Goal: Transaction & Acquisition: Purchase product/service

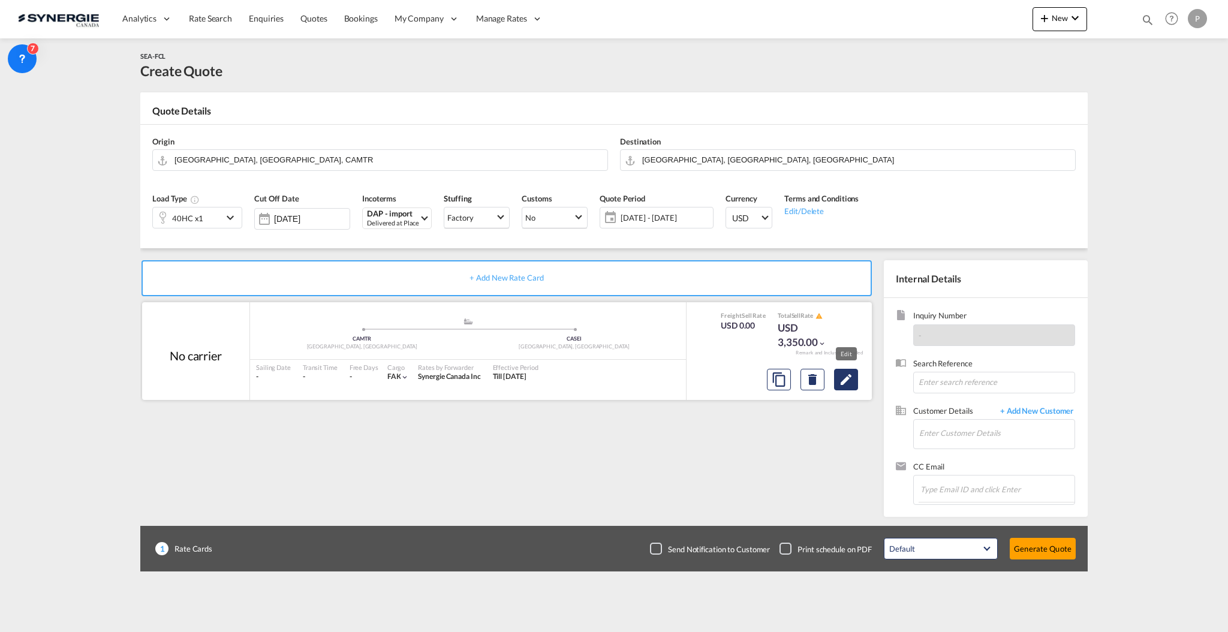
click at [847, 377] on md-icon "Edit" at bounding box center [846, 379] width 14 height 14
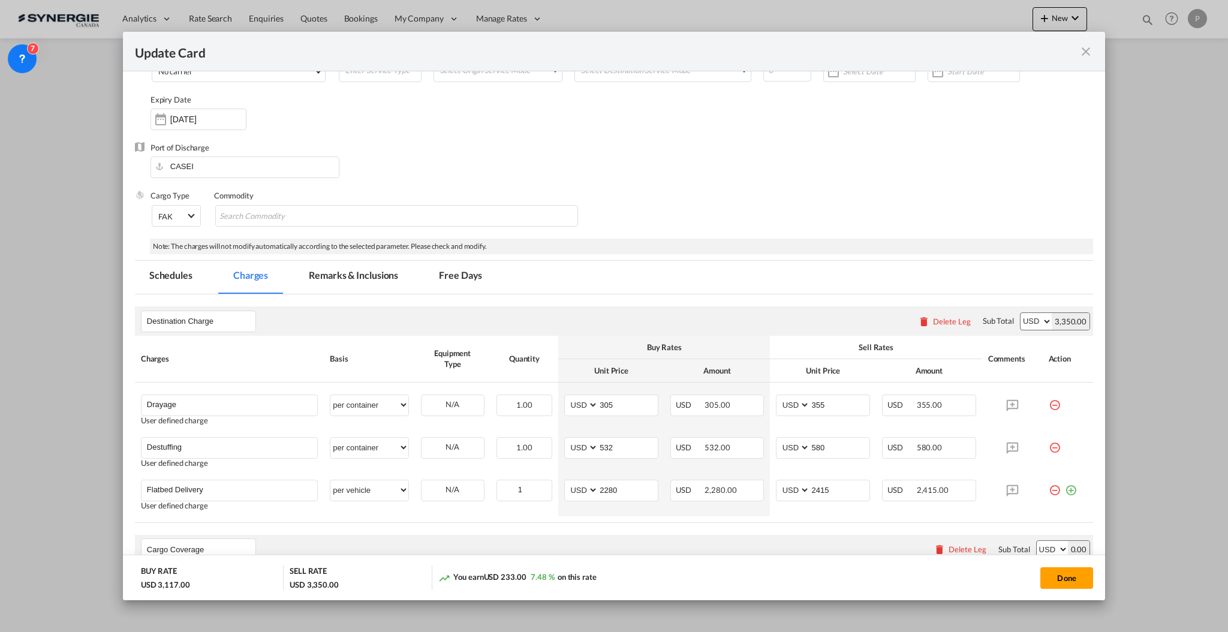
scroll to position [240, 0]
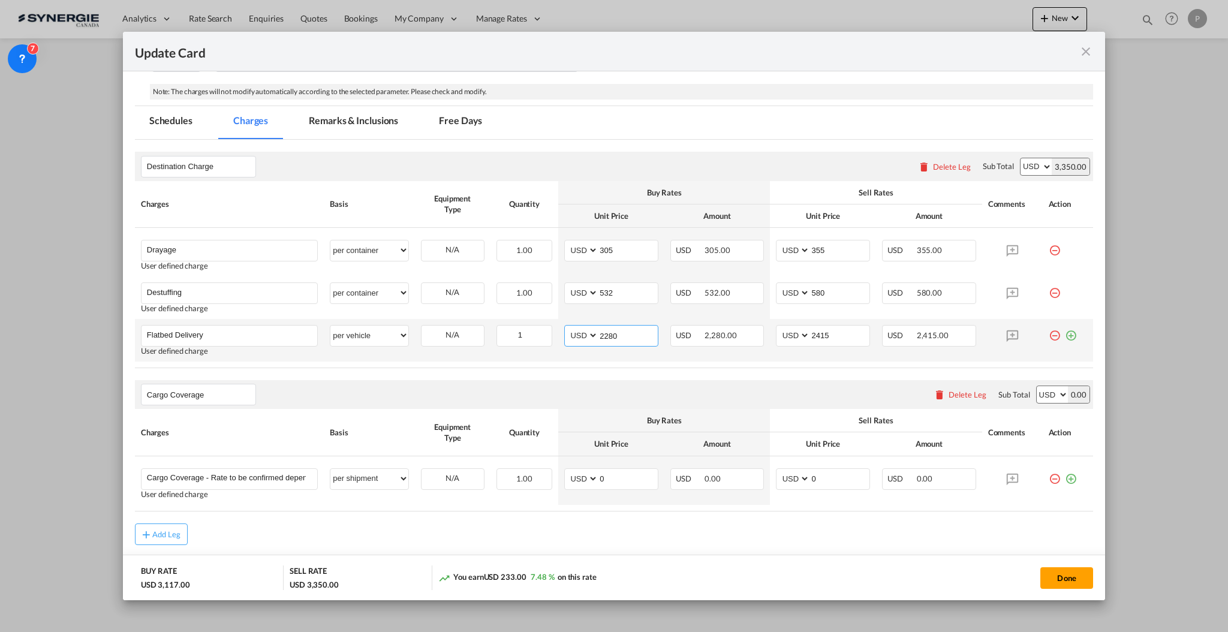
drag, startPoint x: 621, startPoint y: 330, endPoint x: 605, endPoint y: 334, distance: 16.0
click at [605, 334] on input "2280" at bounding box center [627, 335] width 59 height 18
type input "2204"
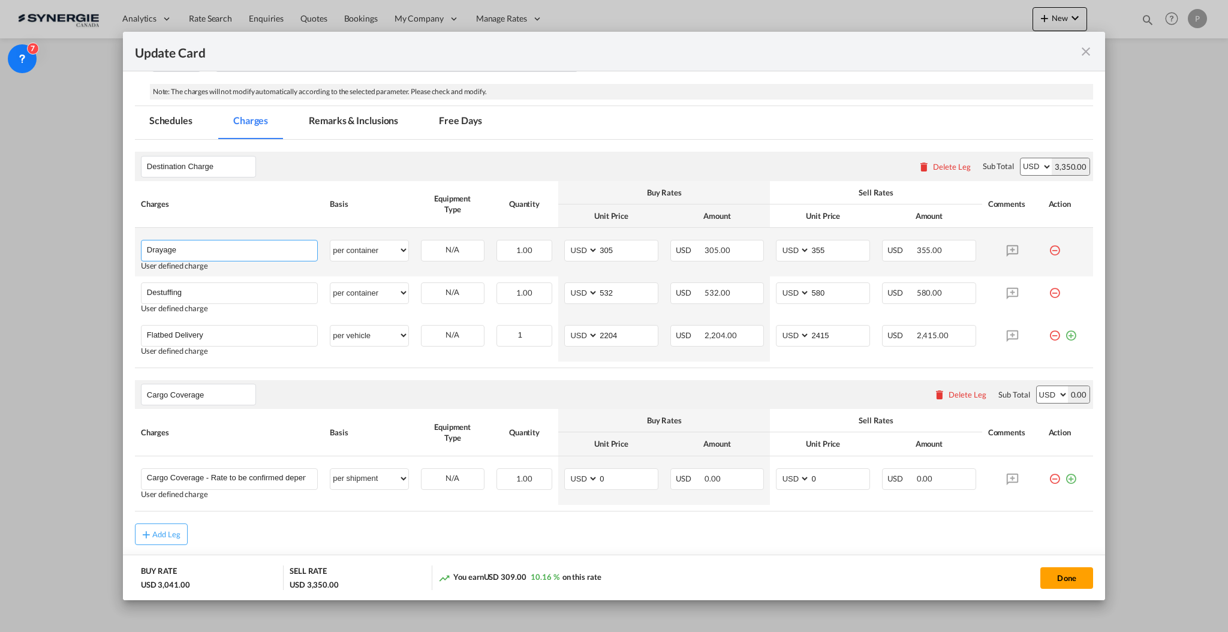
click at [179, 249] on input "Drayage" at bounding box center [232, 249] width 170 height 18
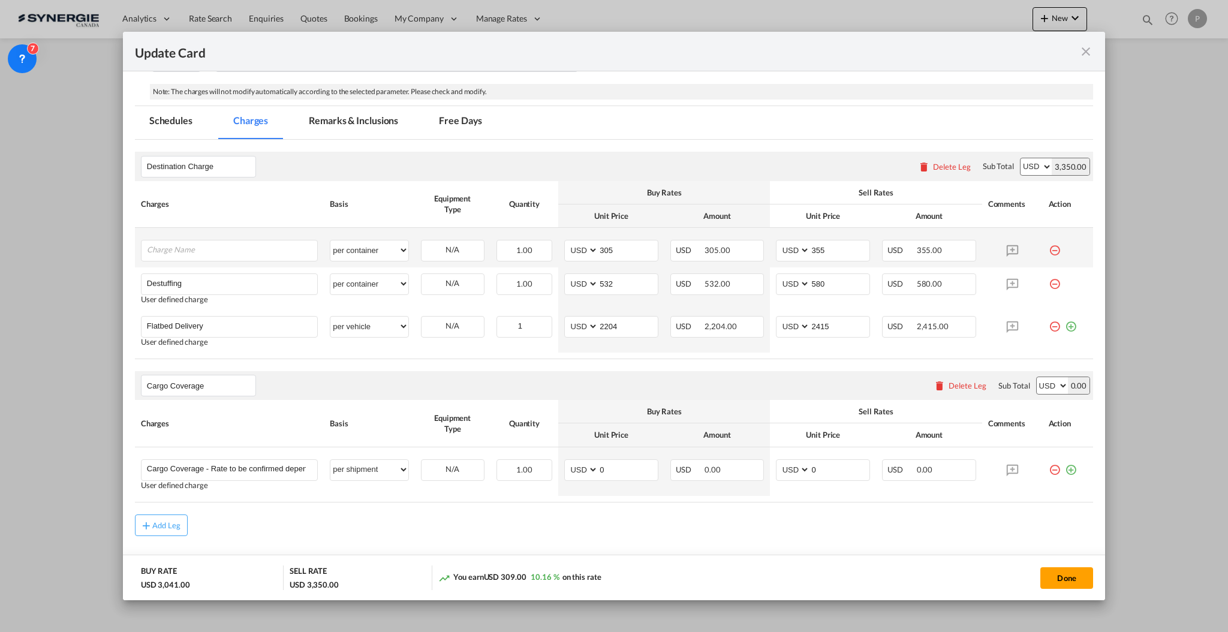
click at [1049, 248] on md-icon "icon-minus-circle-outline red-400-fg" at bounding box center [1055, 246] width 12 height 12
type input "Destuffing"
type input "532"
type input "580"
type input "Flatbed Delivery"
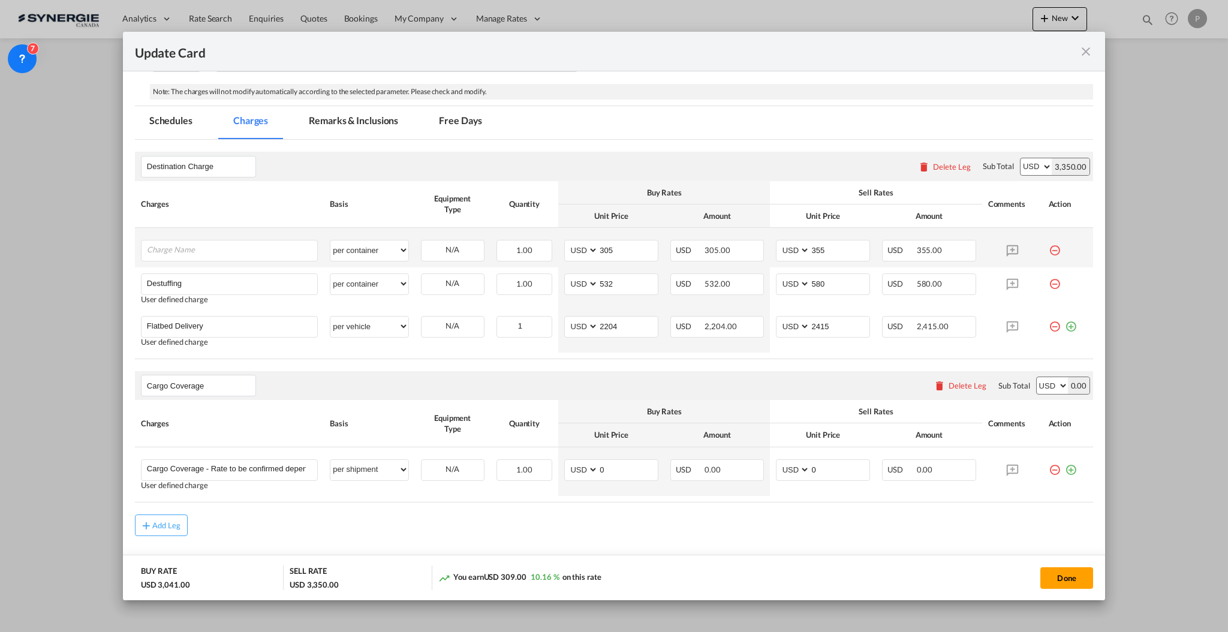
select select "per vehicle"
type input "2204"
type input "2415"
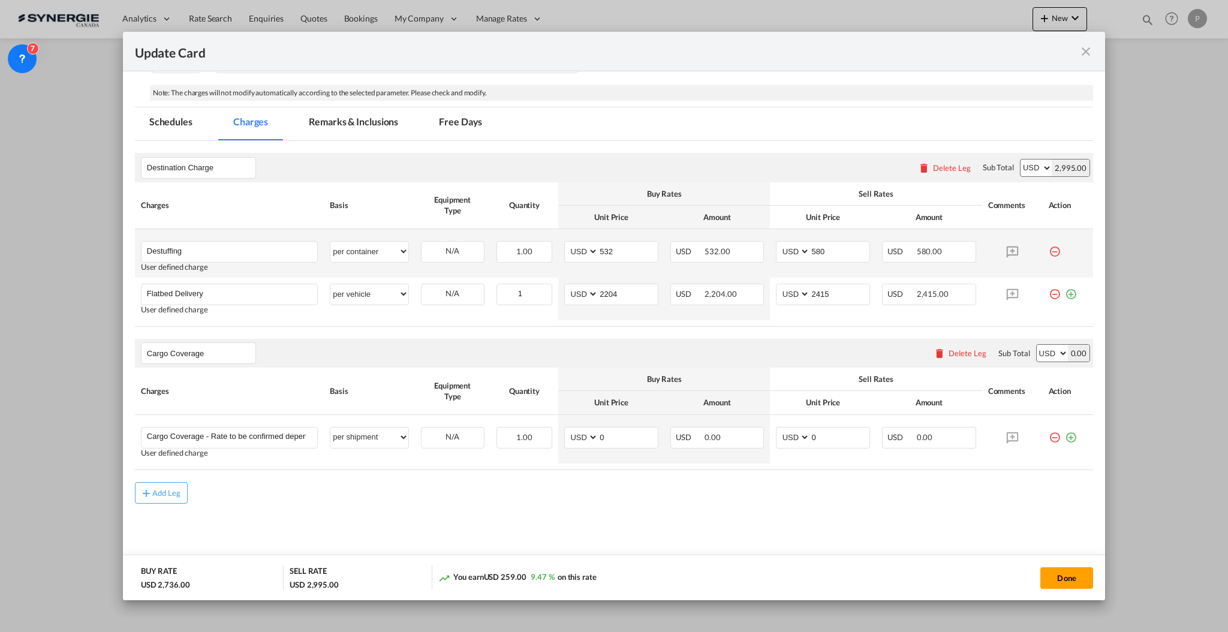
scroll to position [238, 0]
click at [1066, 294] on div "Update Card Port ..." at bounding box center [1068, 290] width 39 height 12
click at [1065, 293] on md-icon "icon-plus-circle-outline green-400-fg" at bounding box center [1071, 290] width 12 height 12
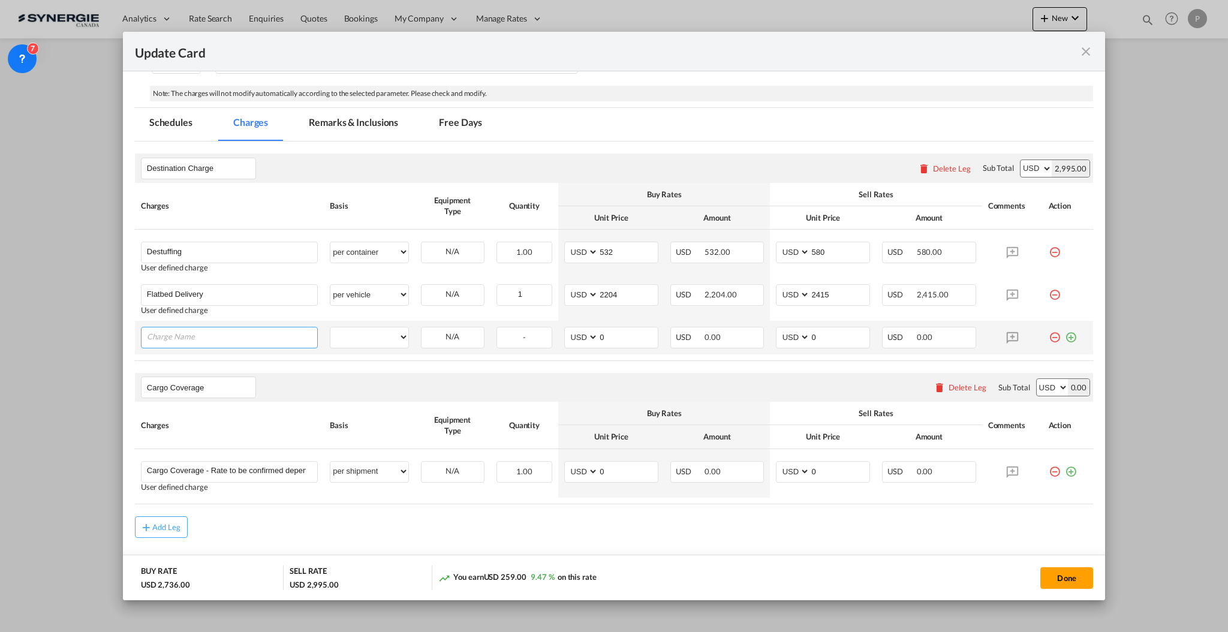
scroll to position [240, 0]
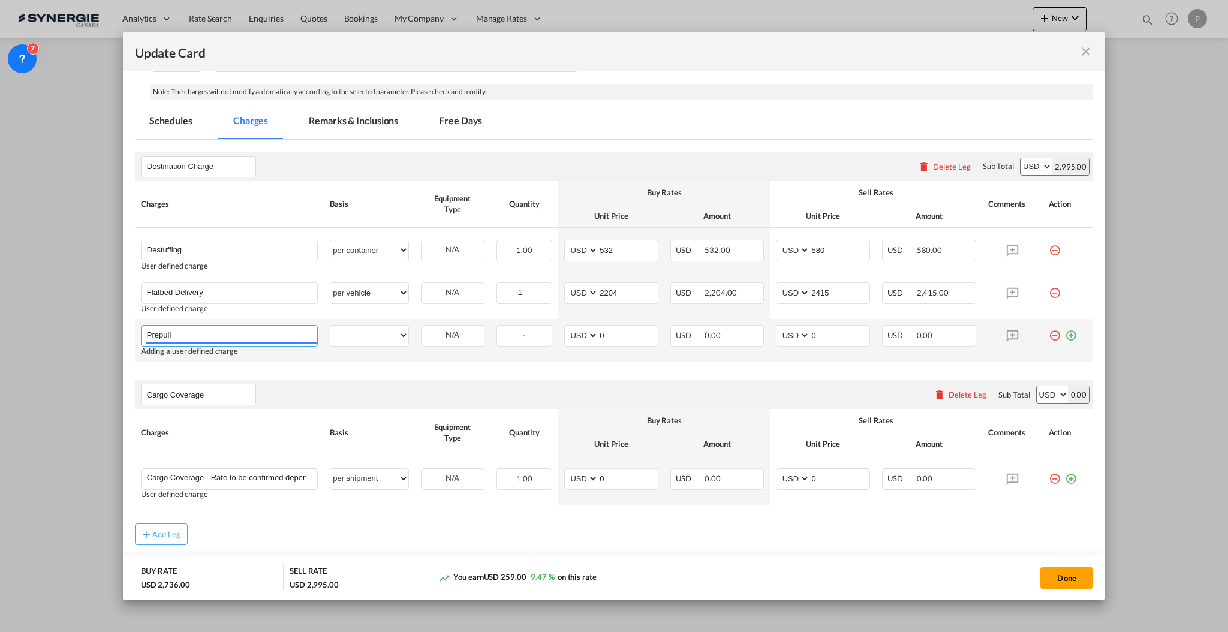
type input "Prepull"
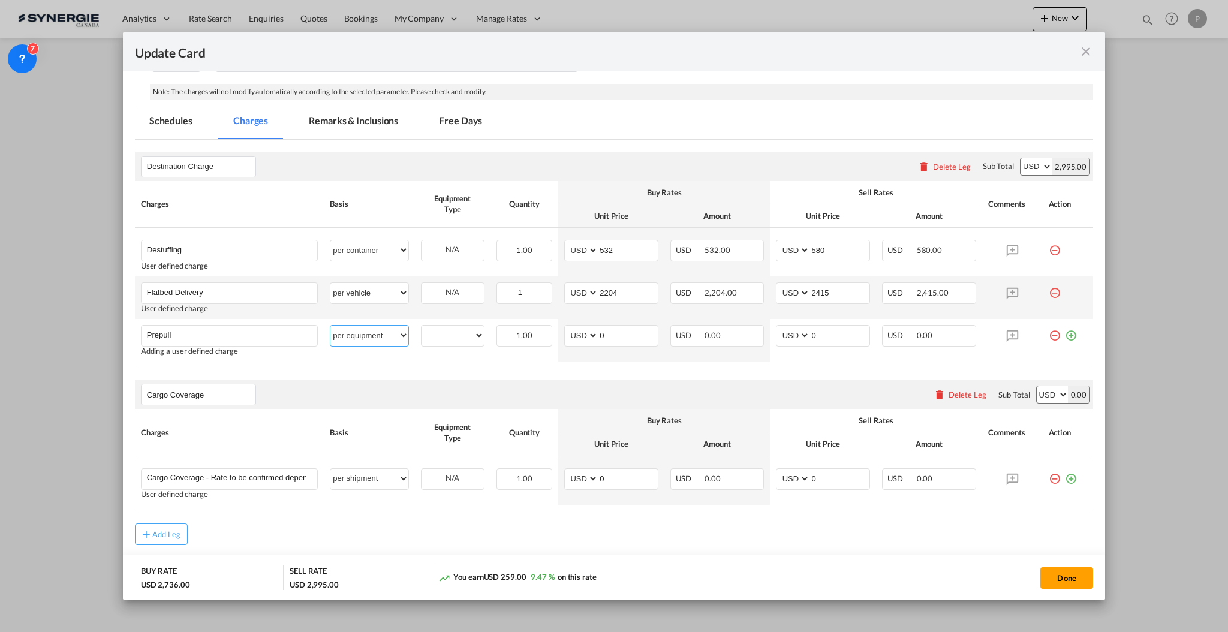
select select "per container"
type input "150"
click at [618, 333] on input "150" at bounding box center [627, 335] width 59 height 18
click at [261, 333] on input "Prepull" at bounding box center [232, 335] width 170 height 18
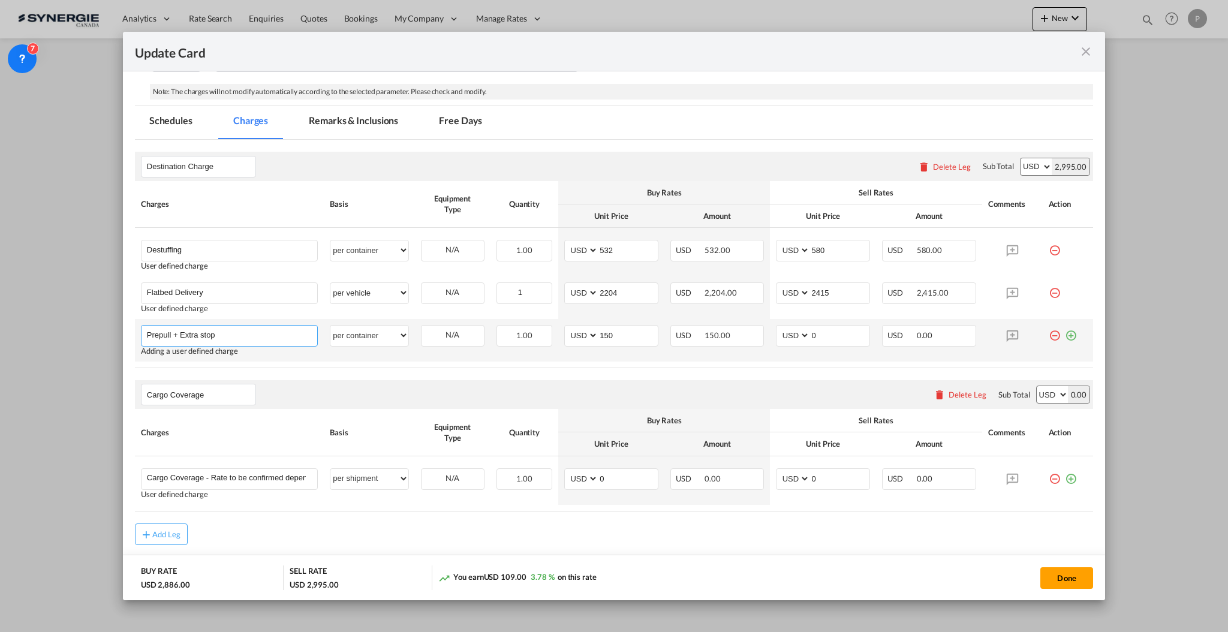
type input "Prepull + Extra stop"
type input "228"
type input "250"
click at [1065, 334] on md-icon "icon-plus-circle-outline green-400-fg" at bounding box center [1071, 331] width 12 height 12
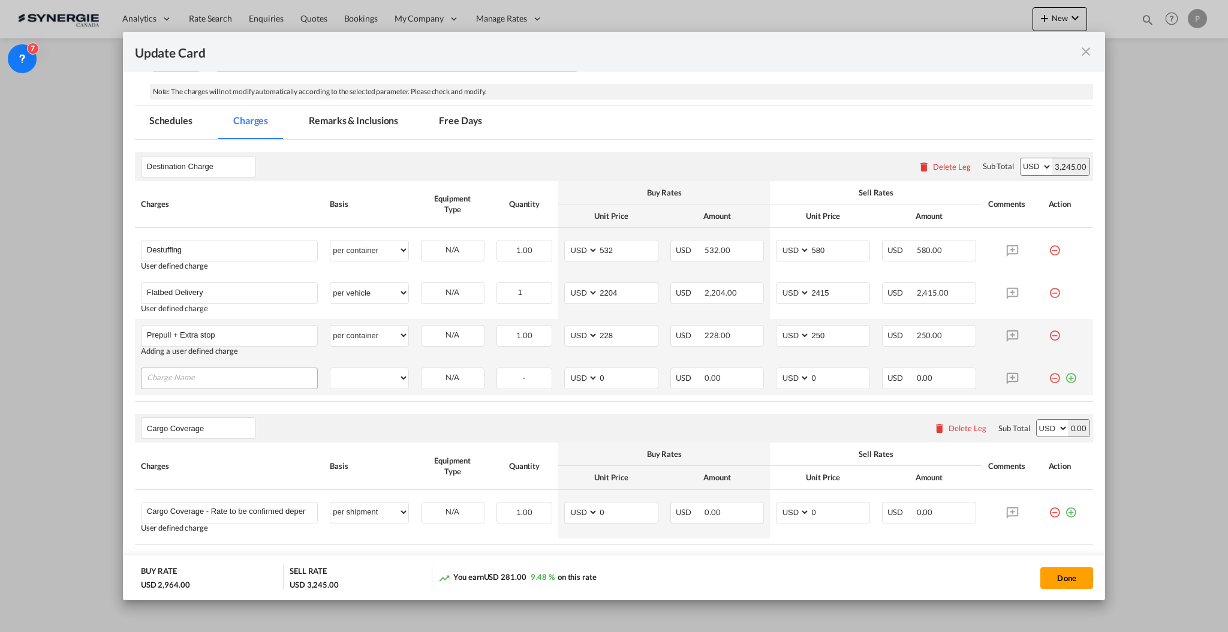
click at [235, 372] on input "Charge Name" at bounding box center [232, 377] width 170 height 18
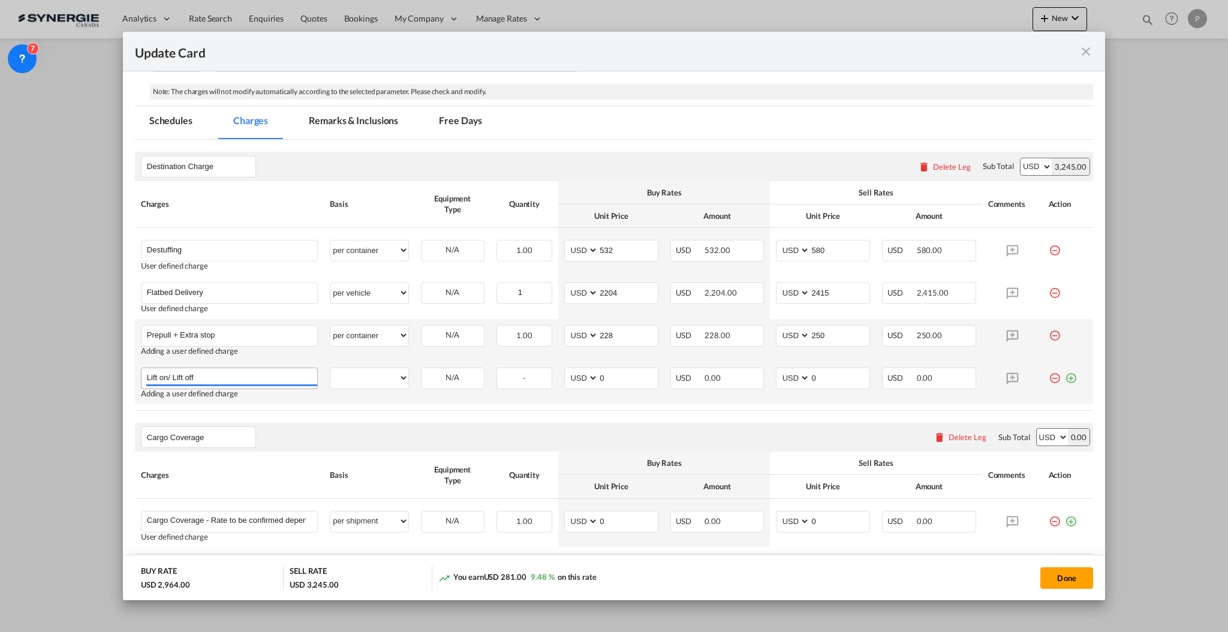
type input "Lift on/ Lift off"
select select "per container"
click at [616, 372] on input "0" at bounding box center [627, 377] width 59 height 18
type input "228"
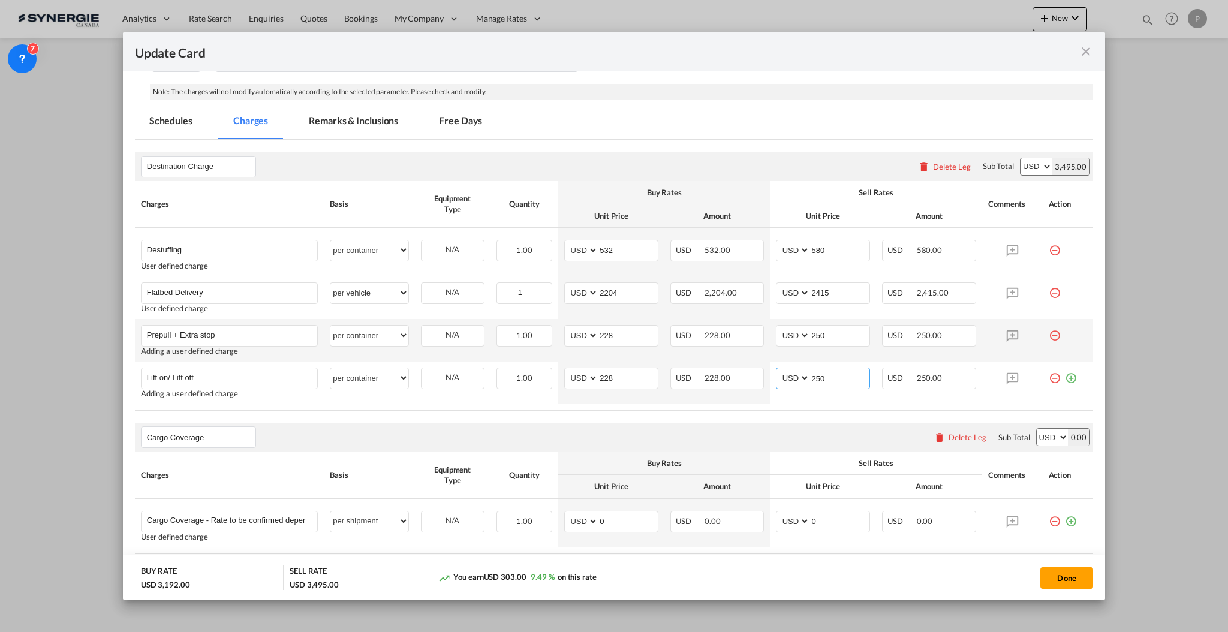
type input "250"
click at [222, 336] on input "Prepull + Extra stop" at bounding box center [232, 335] width 170 height 18
type input "Misdelivery"
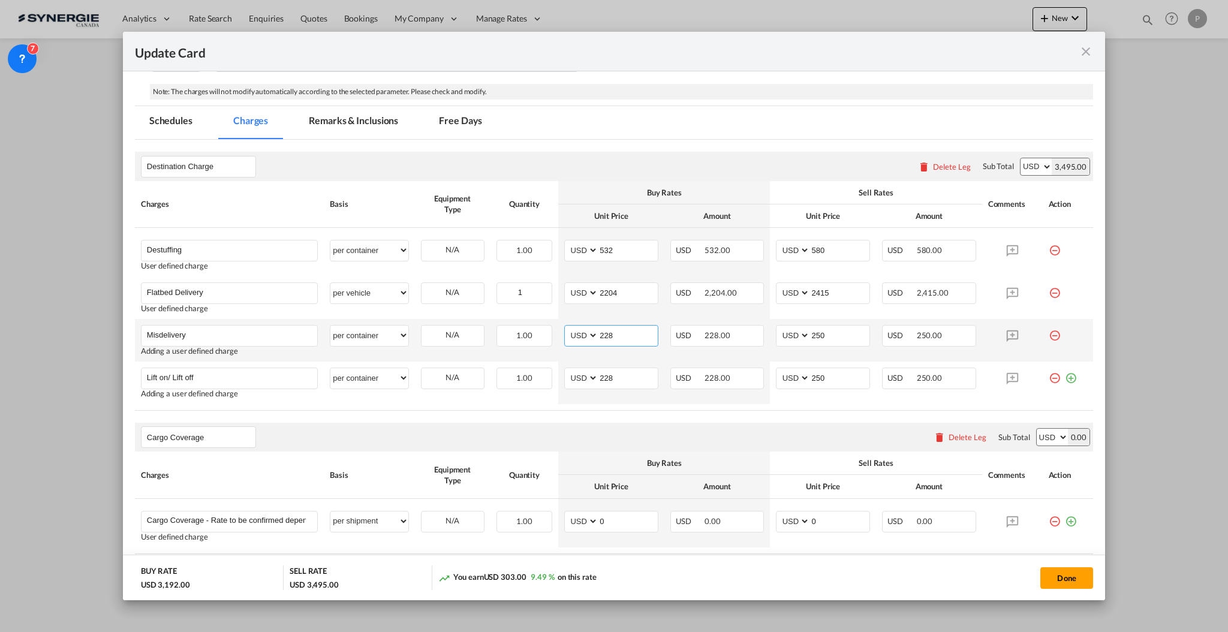
click at [639, 339] on input "228" at bounding box center [627, 335] width 59 height 18
click at [616, 332] on input "228" at bounding box center [627, 335] width 59 height 18
type input "331"
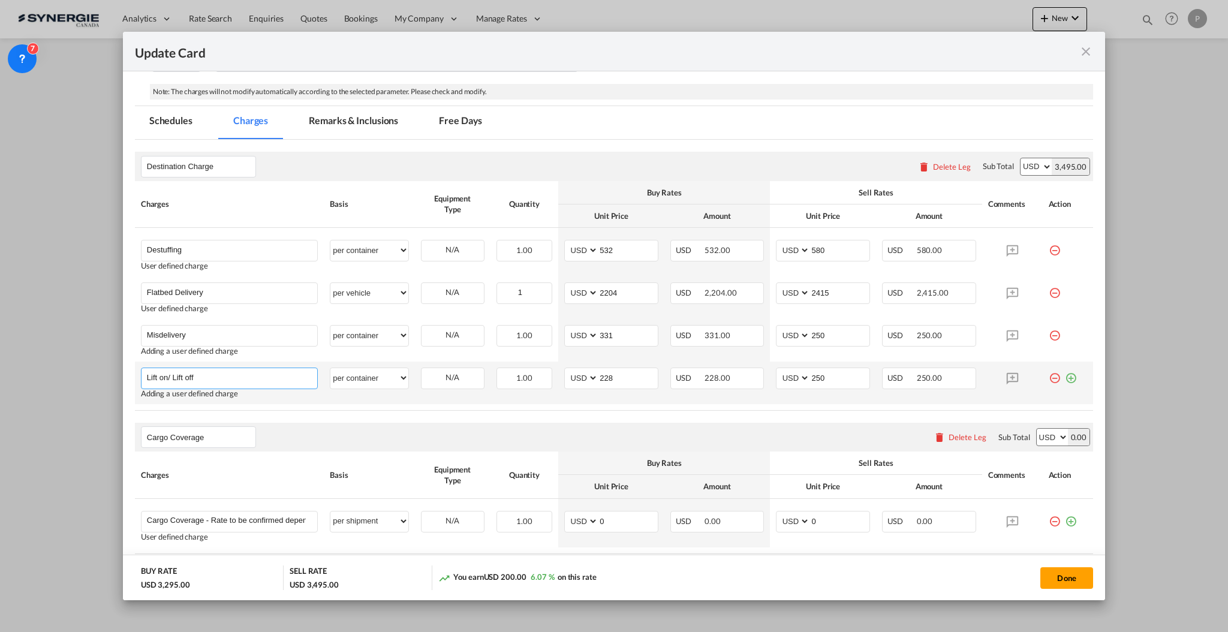
click at [162, 379] on input "Lift on/ Lift off" at bounding box center [232, 377] width 170 height 18
type input "Drayage to Warehouse"
click at [1065, 377] on md-icon "icon-plus-circle-outline green-400-fg" at bounding box center [1071, 374] width 12 height 12
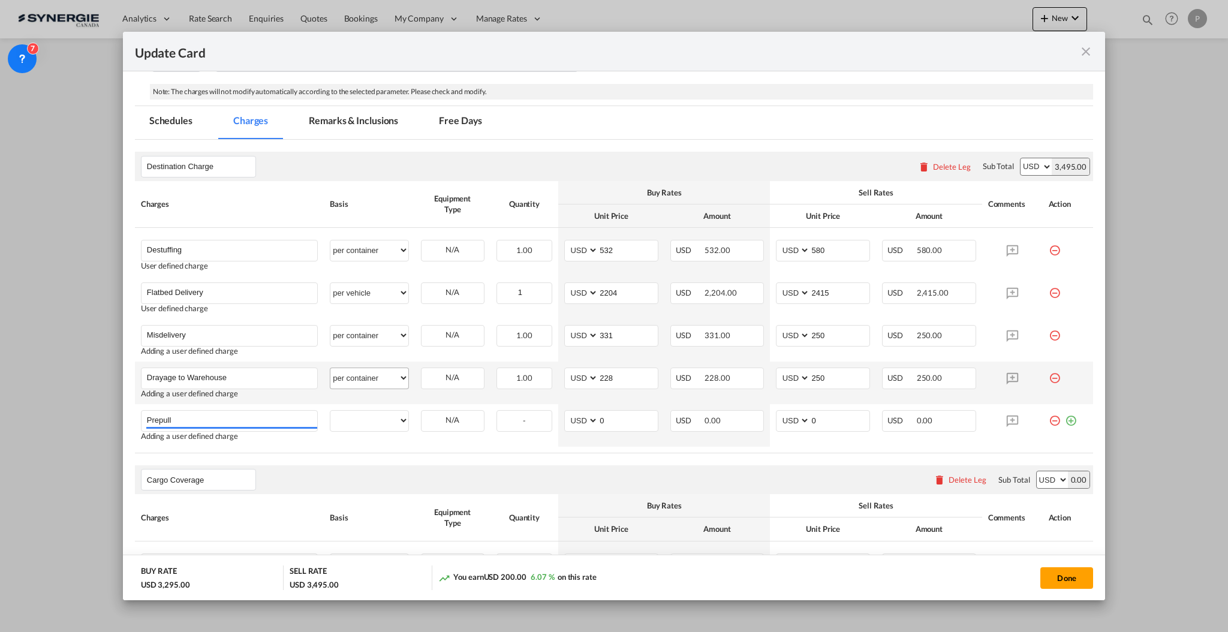
type input "Prepull"
select select "per container"
click at [621, 371] on input "228" at bounding box center [627, 377] width 59 height 18
type input "305"
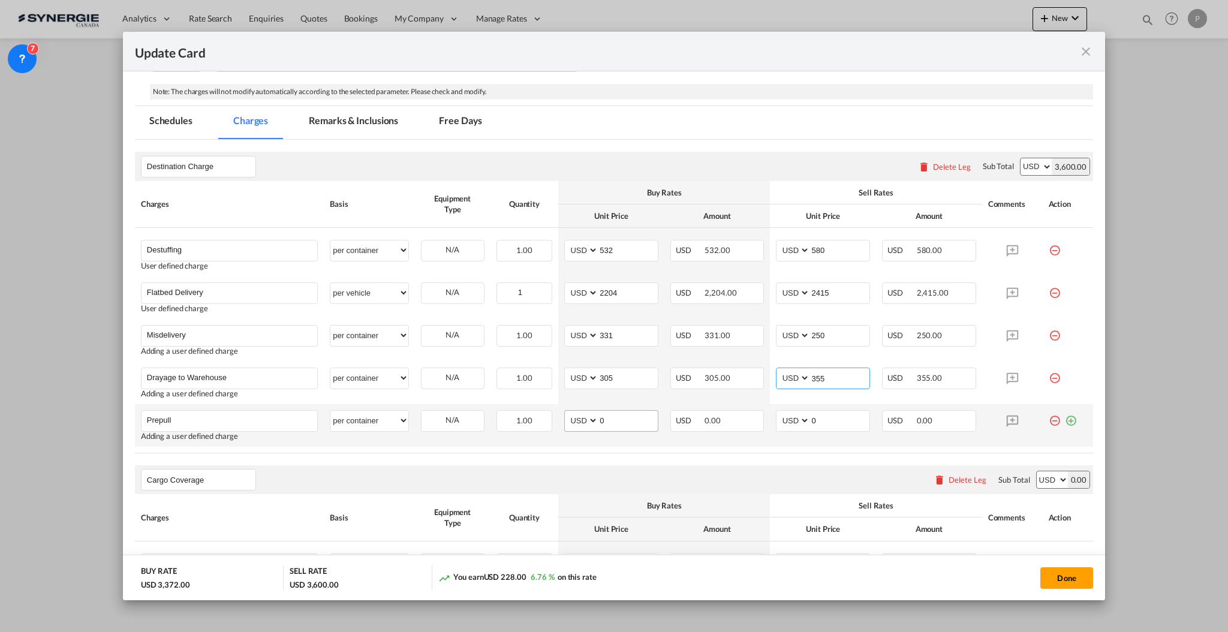
type input "355"
click at [621, 417] on input "0" at bounding box center [627, 420] width 59 height 18
click at [624, 421] on input "0" at bounding box center [627, 420] width 59 height 18
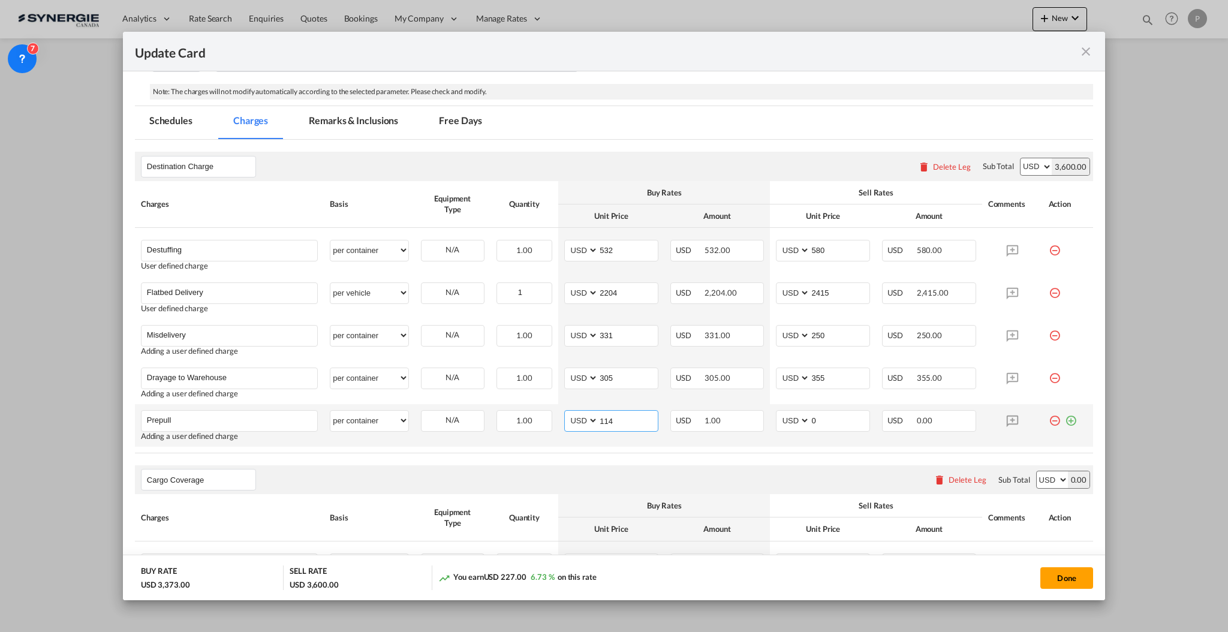
type input "114"
click at [827, 418] on input "120" at bounding box center [839, 420] width 59 height 18
type input "150"
click at [820, 293] on input "2415" at bounding box center [839, 292] width 59 height 18
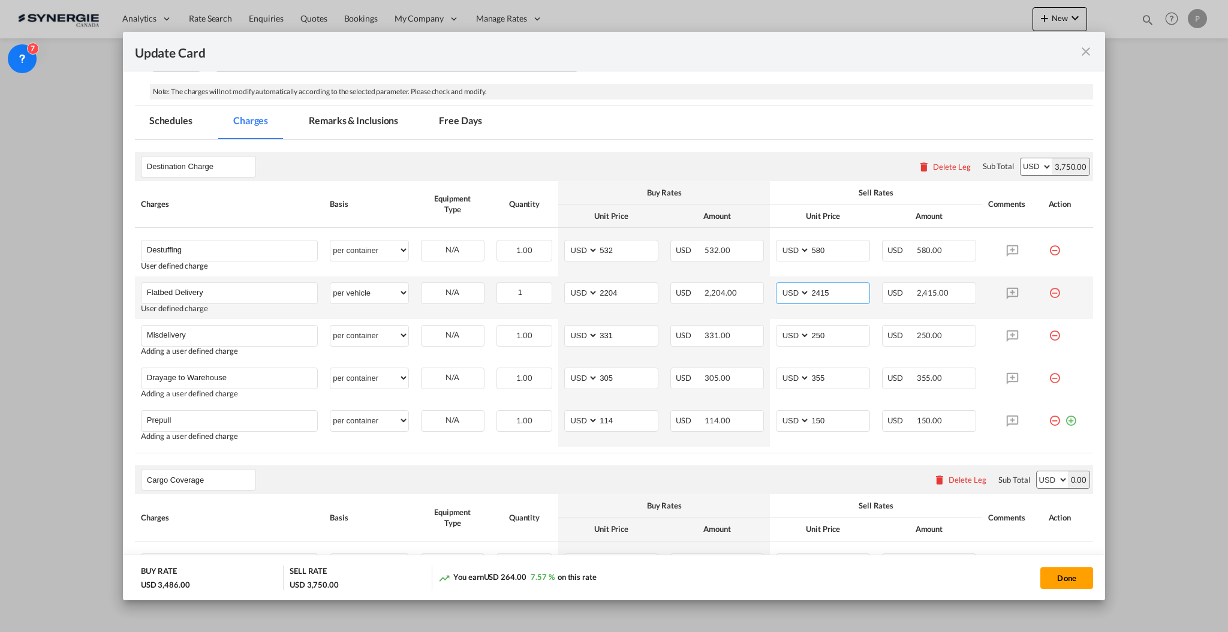
click at [820, 293] on input "2415" at bounding box center [839, 292] width 59 height 18
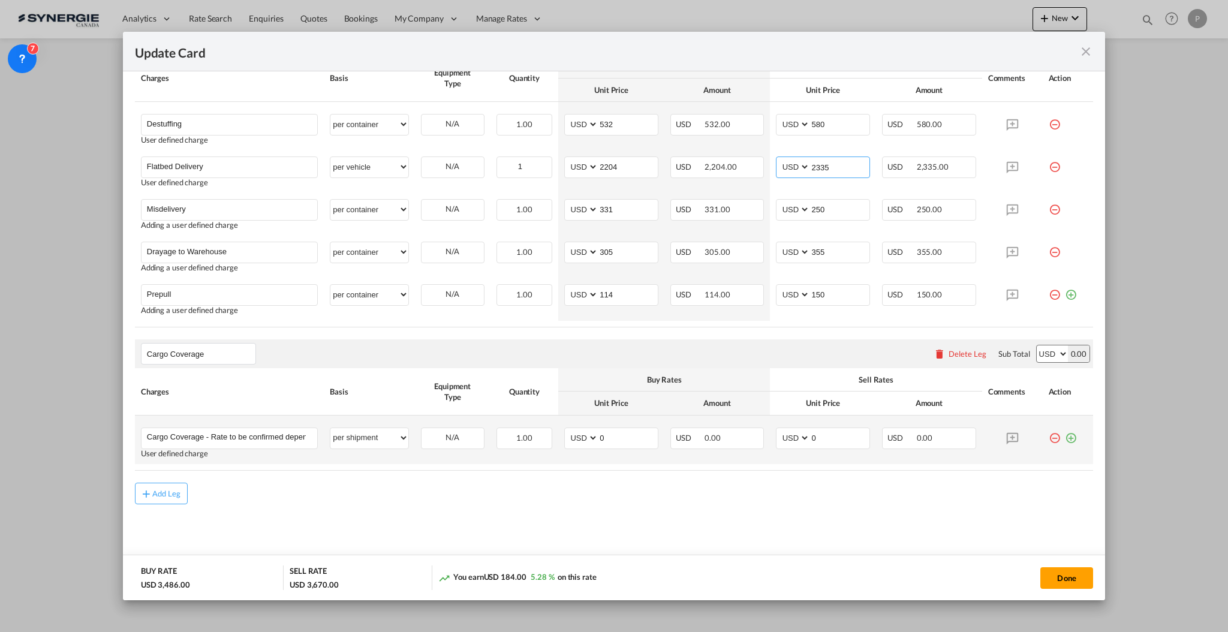
scroll to position [206, 0]
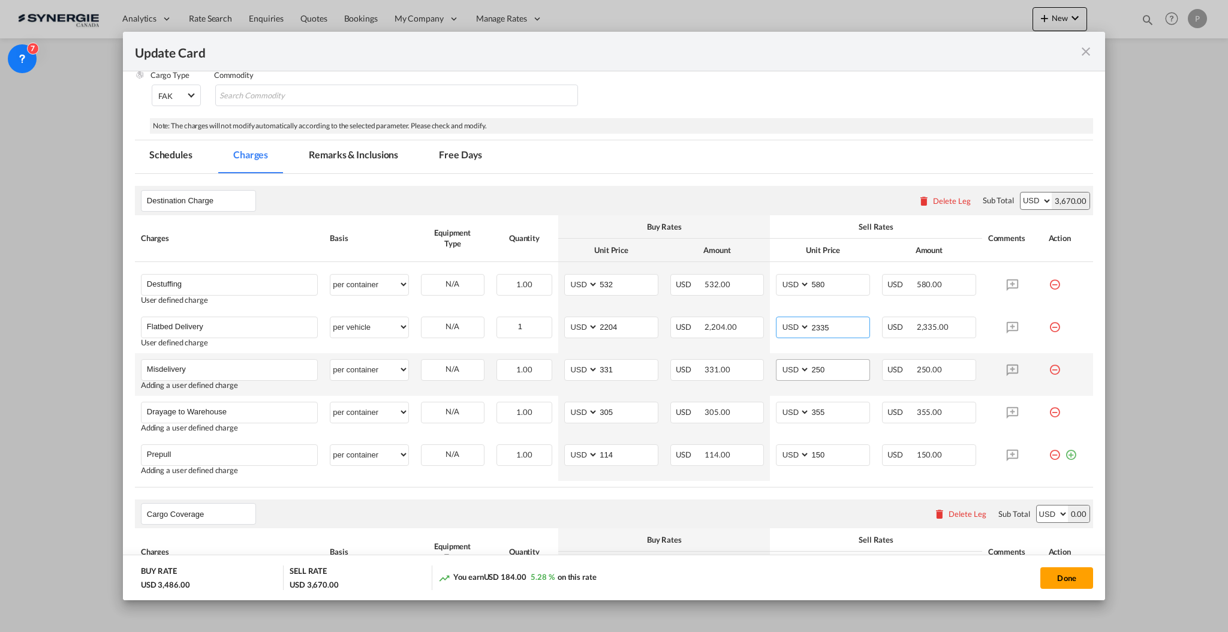
type input "2335"
click at [819, 363] on input "250" at bounding box center [839, 369] width 59 height 18
click at [814, 360] on input "250" at bounding box center [839, 369] width 59 height 18
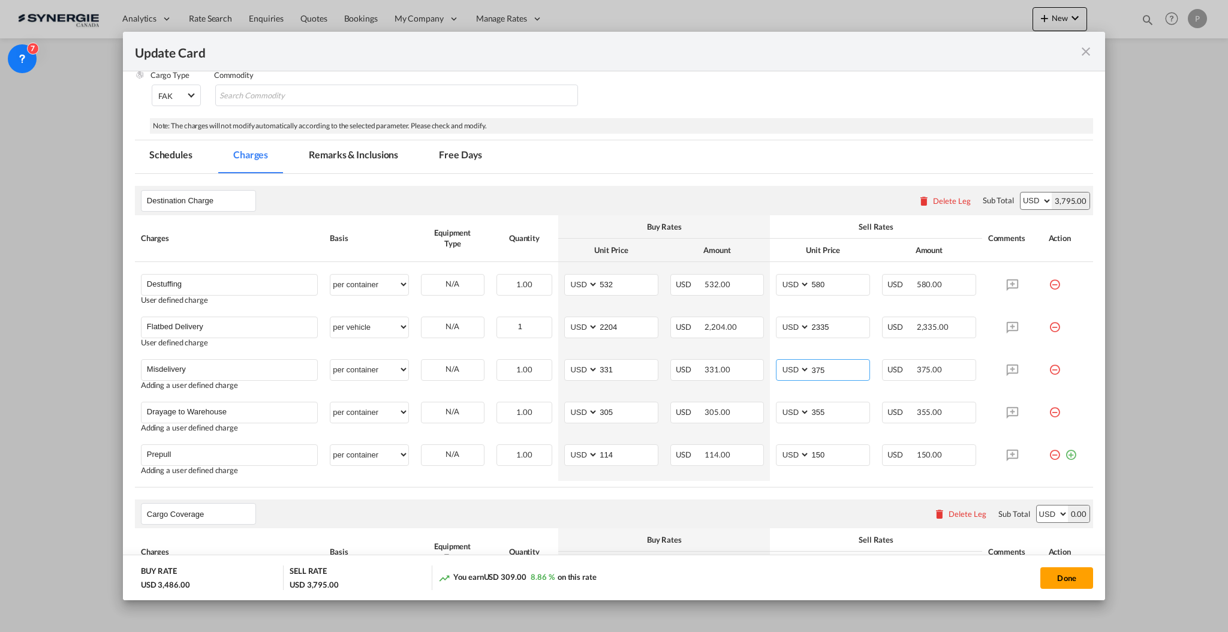
type input "375"
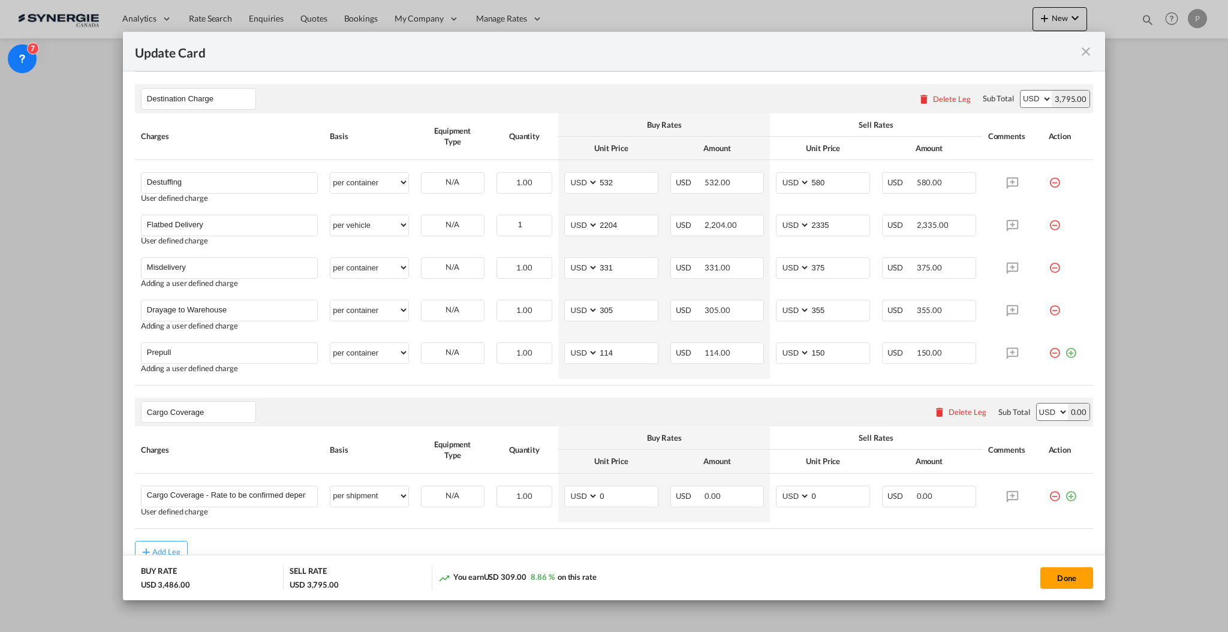
scroll to position [285, 0]
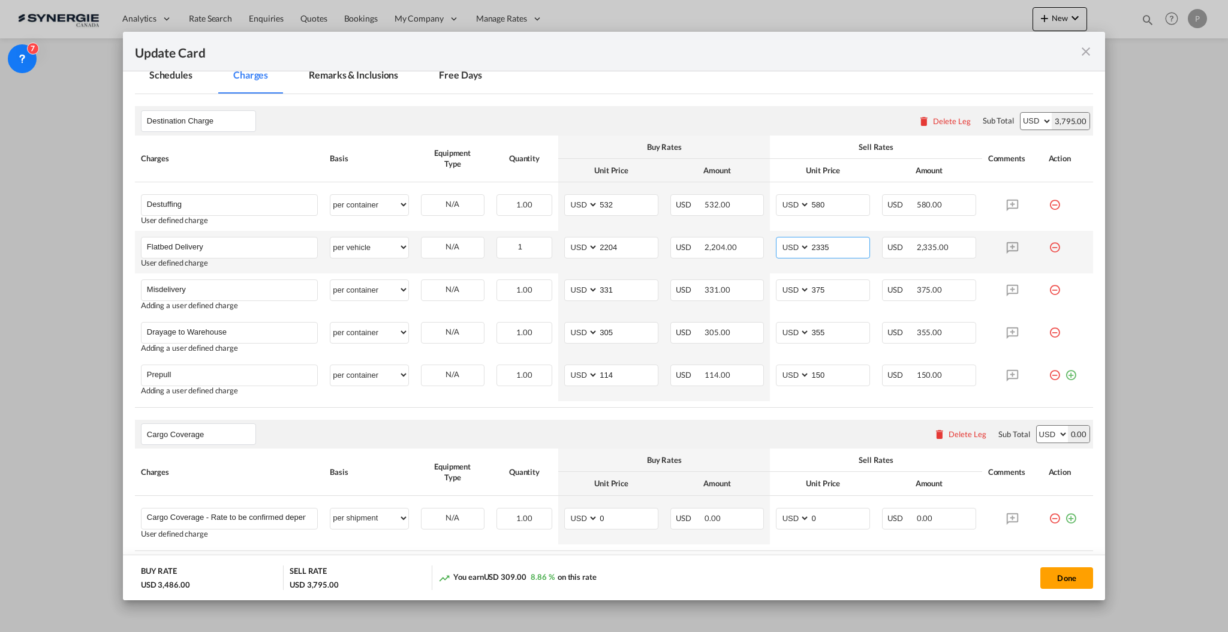
click at [827, 241] on input "2335" at bounding box center [839, 246] width 59 height 18
click at [828, 248] on input "2425" at bounding box center [839, 246] width 59 height 18
type input "2335"
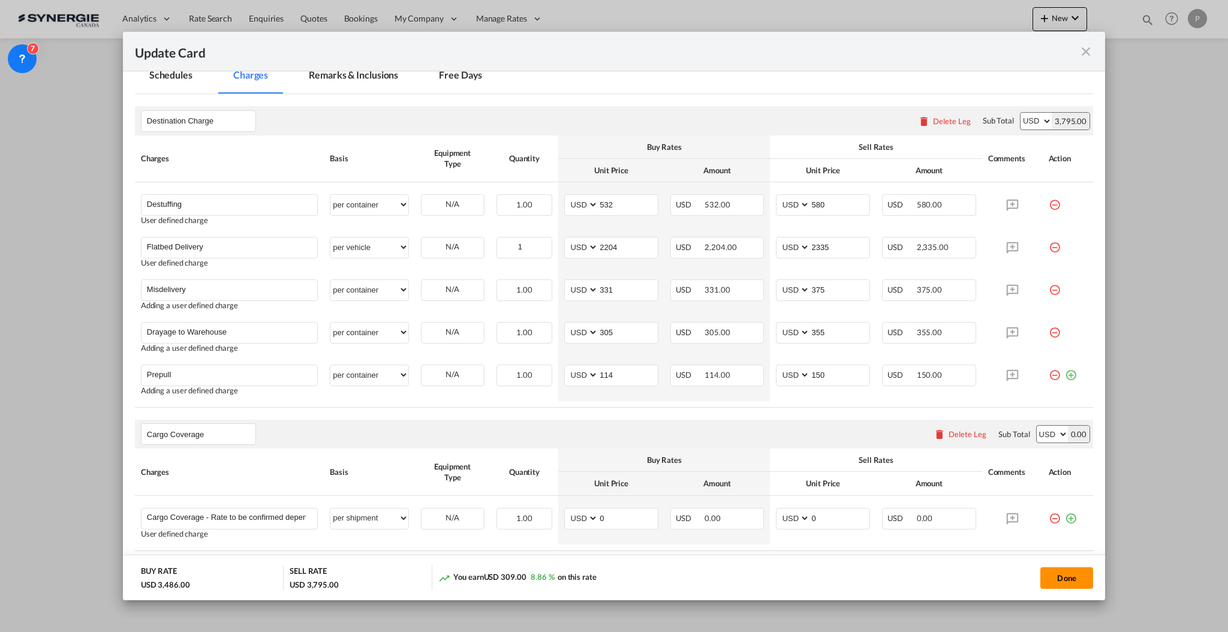
click at [1071, 578] on button "Done" at bounding box center [1066, 578] width 53 height 22
type input "01 Nov 2025"
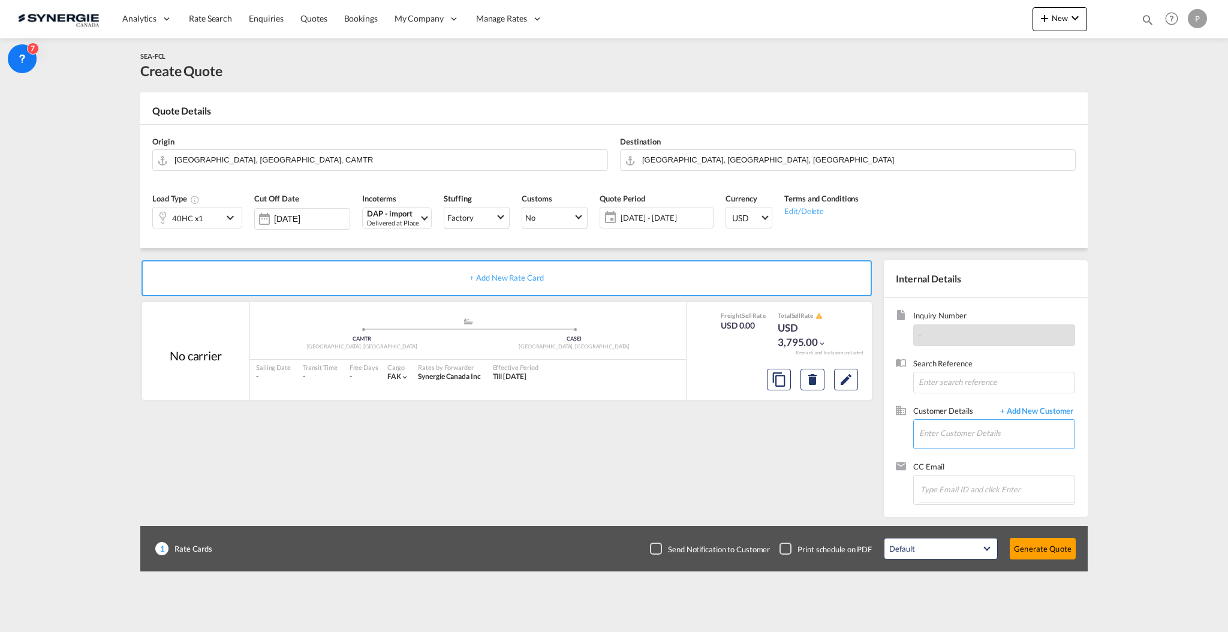
click at [1004, 434] on input "Enter Customer Details" at bounding box center [996, 433] width 155 height 27
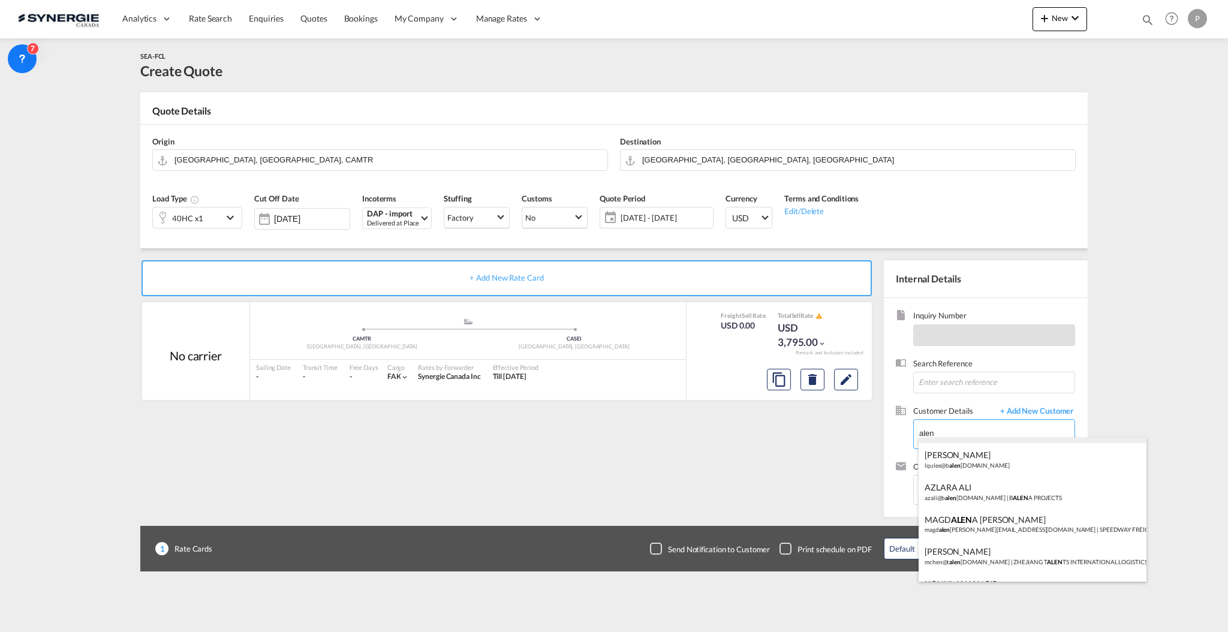
scroll to position [80, 0]
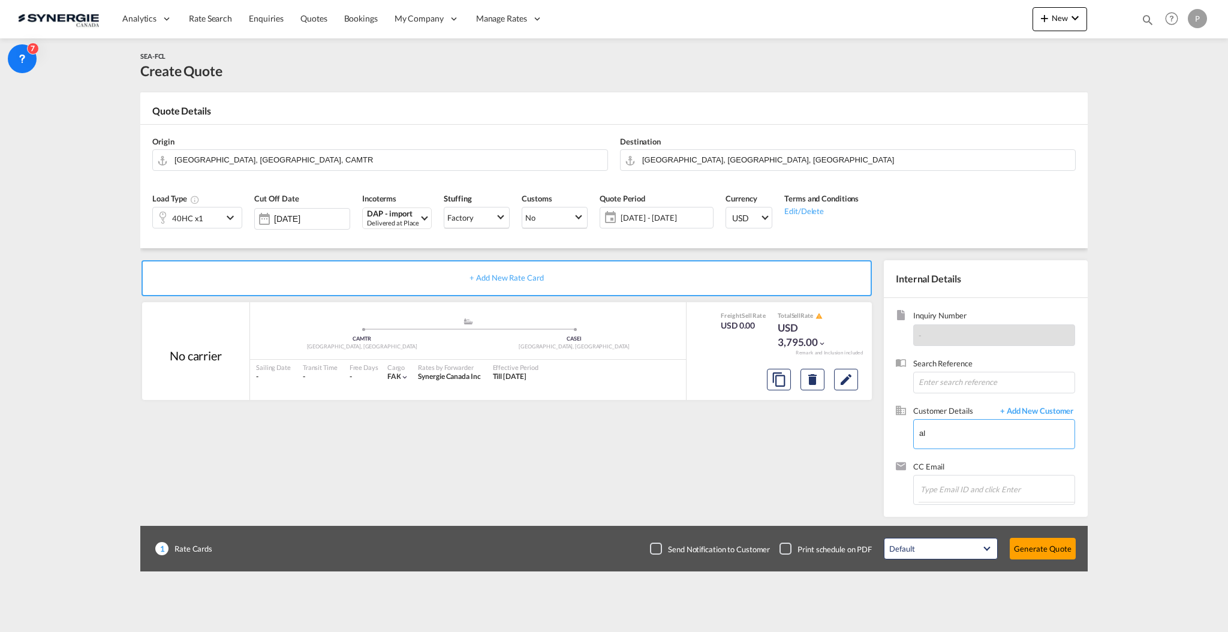
type input "a"
click at [992, 456] on div "ADAM LENET SKY adamlenetsky@allenbearings.com | ALLEN BEARINGS" at bounding box center [1033, 454] width 228 height 32
type input "ALLEN BEARINGS, ADAM LENETSKY, adamlenetsky@allenbearings.com"
click at [1038, 542] on button "Generate Quote" at bounding box center [1043, 549] width 66 height 22
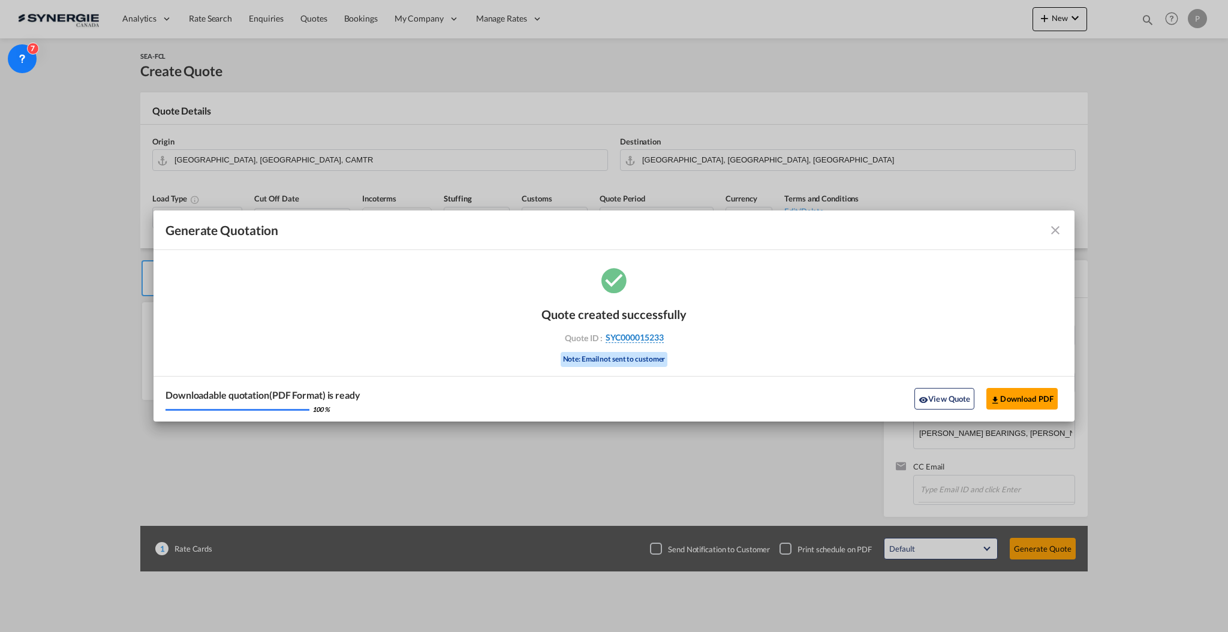
drag, startPoint x: 676, startPoint y: 339, endPoint x: 664, endPoint y: 340, distance: 12.1
click at [664, 340] on div "Quote ID : SYC000015233" at bounding box center [613, 337] width 139 height 11
copy div "SYC000015233"
click at [1010, 398] on button "Download PDF" at bounding box center [1021, 399] width 71 height 22
click at [938, 392] on button "View Quote" at bounding box center [944, 399] width 60 height 22
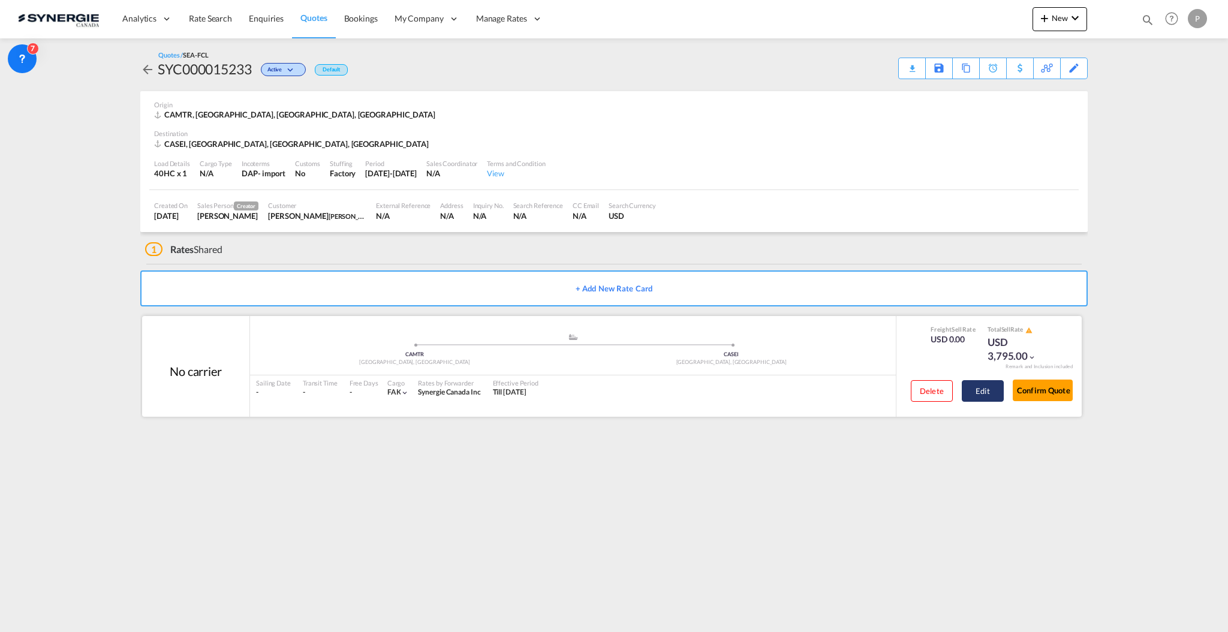
click at [991, 387] on button "Edit" at bounding box center [983, 391] width 42 height 22
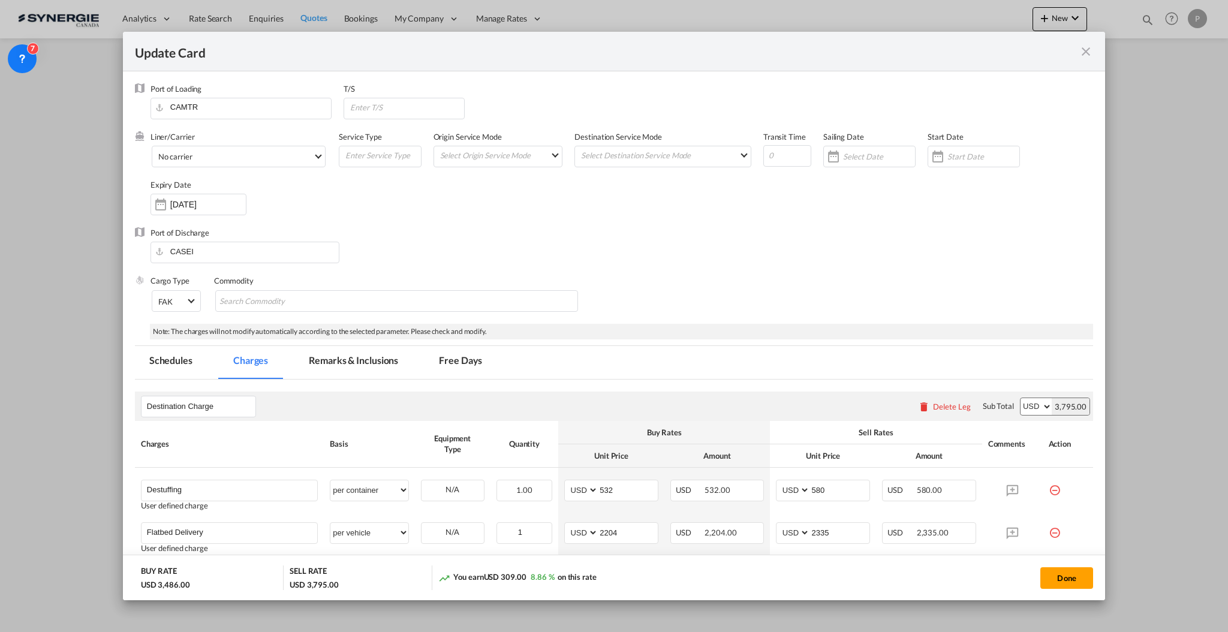
click at [372, 360] on md-tab-item "Remarks & Inclusions" at bounding box center [353, 362] width 118 height 33
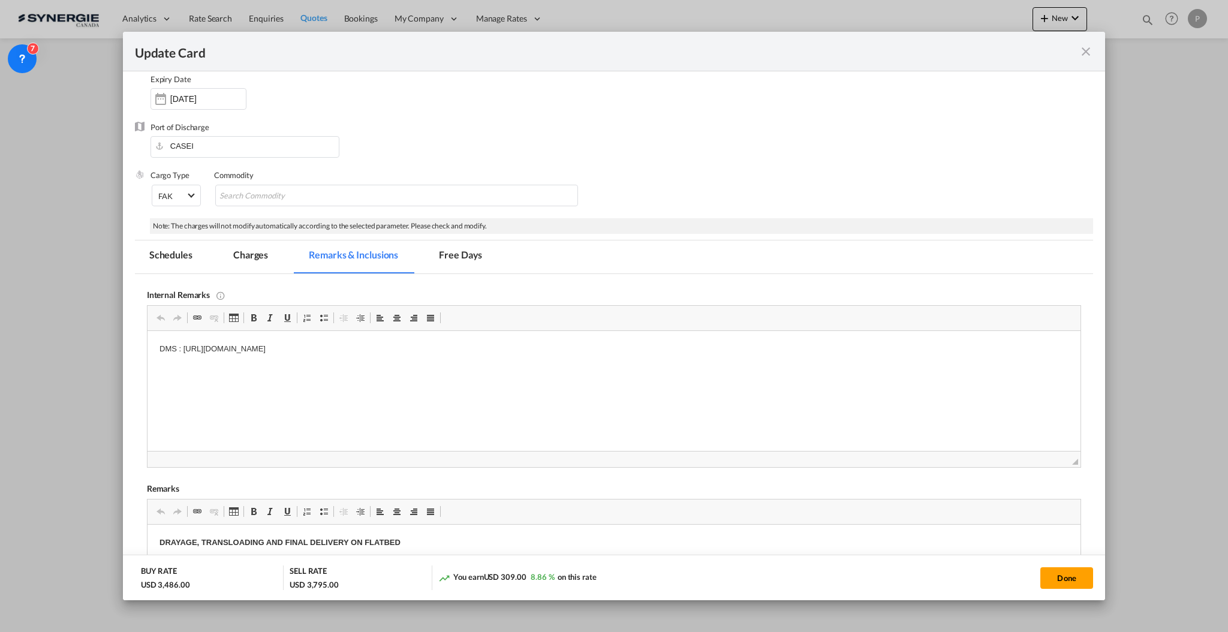
scroll to position [103, 0]
drag, startPoint x: 236, startPoint y: 279, endPoint x: 248, endPoint y: 262, distance: 20.6
click at [236, 278] on div "Internal Remarks Rich Text Editor, editor24 Editor toolbars Clipboard/Undo Undo…" at bounding box center [614, 373] width 934 height 194
click at [260, 243] on md-tab-item "Charges" at bounding box center [251, 259] width 64 height 33
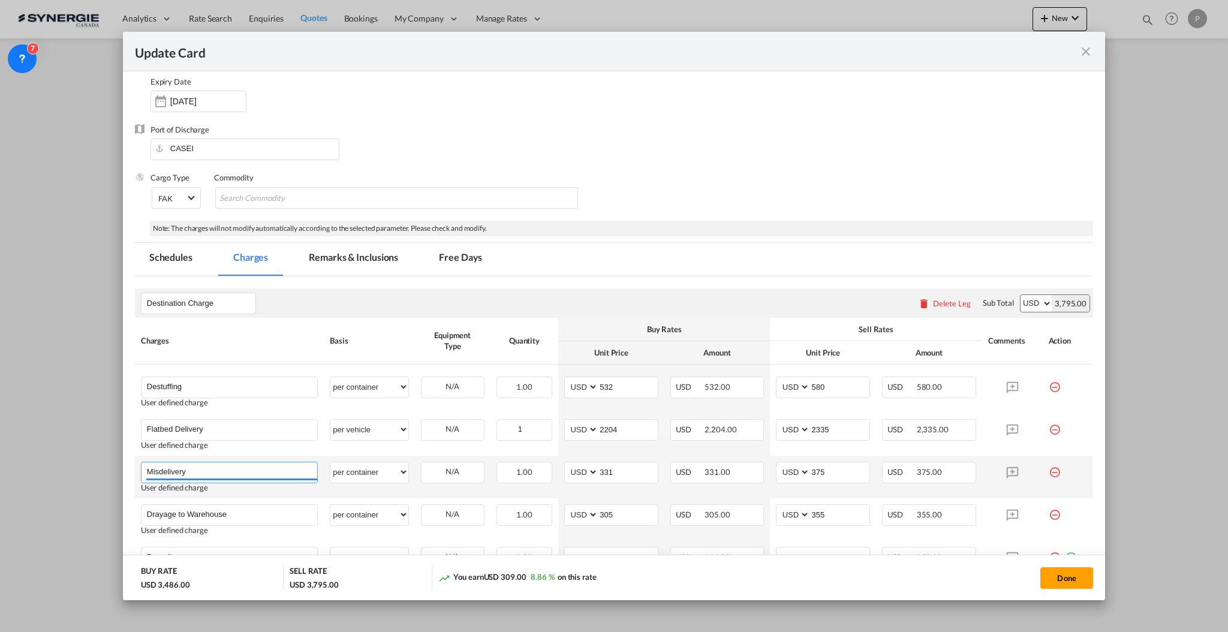
click at [170, 470] on input "Misdelivery" at bounding box center [232, 471] width 170 height 18
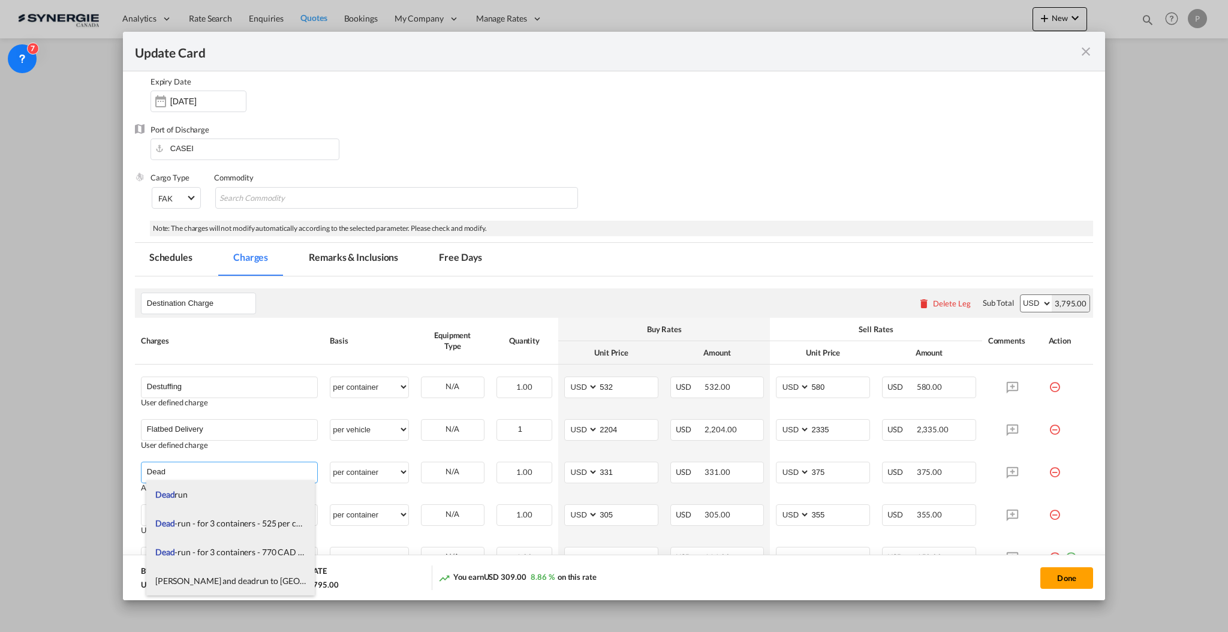
click at [173, 492] on span "Dead" at bounding box center [165, 494] width 20 height 10
type input "Deadrun"
select select "flat"
type input "0"
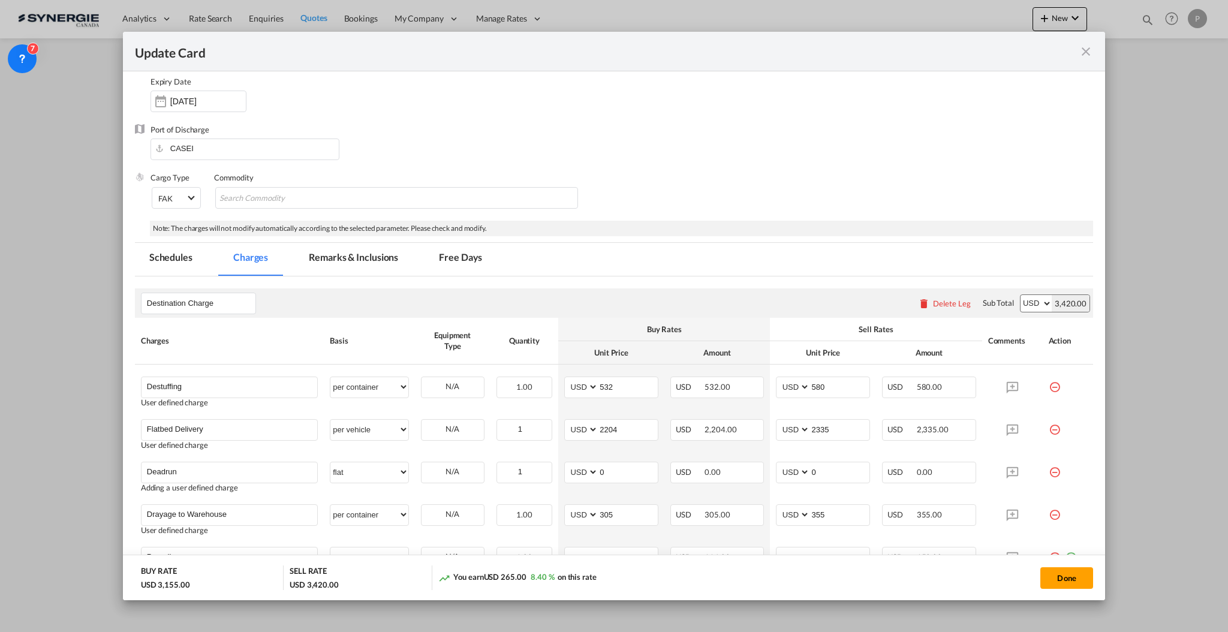
click at [1081, 53] on md-icon "icon-close fg-AAA8AD m-0 pointer" at bounding box center [1086, 51] width 14 height 14
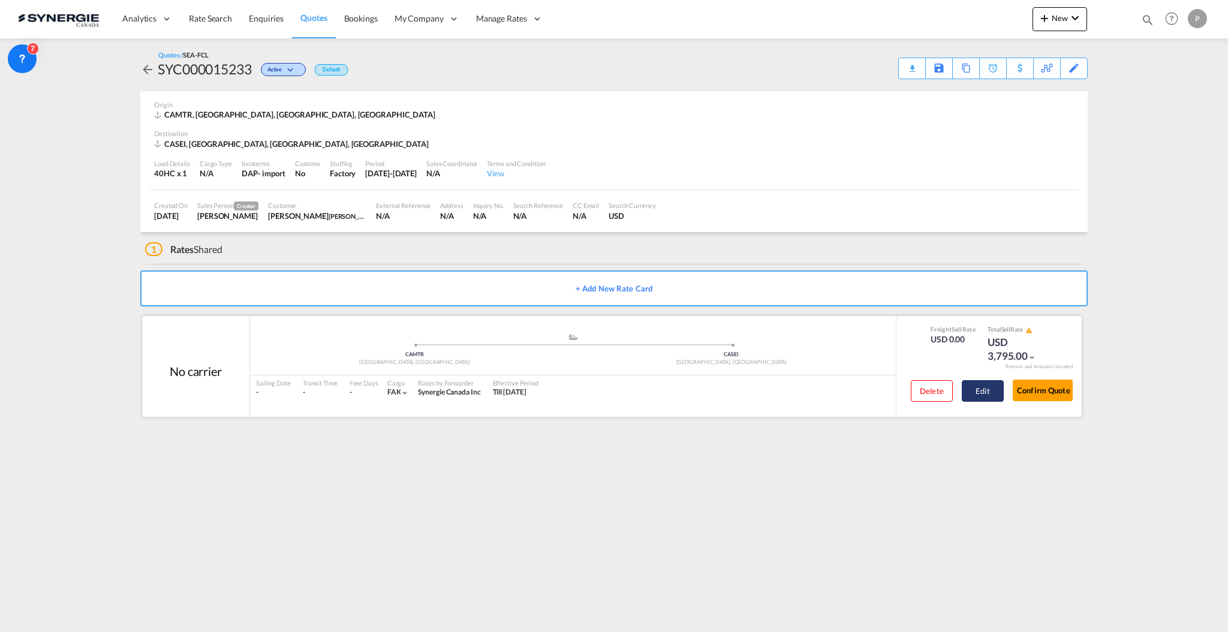
click at [1000, 387] on button "Edit" at bounding box center [983, 391] width 42 height 22
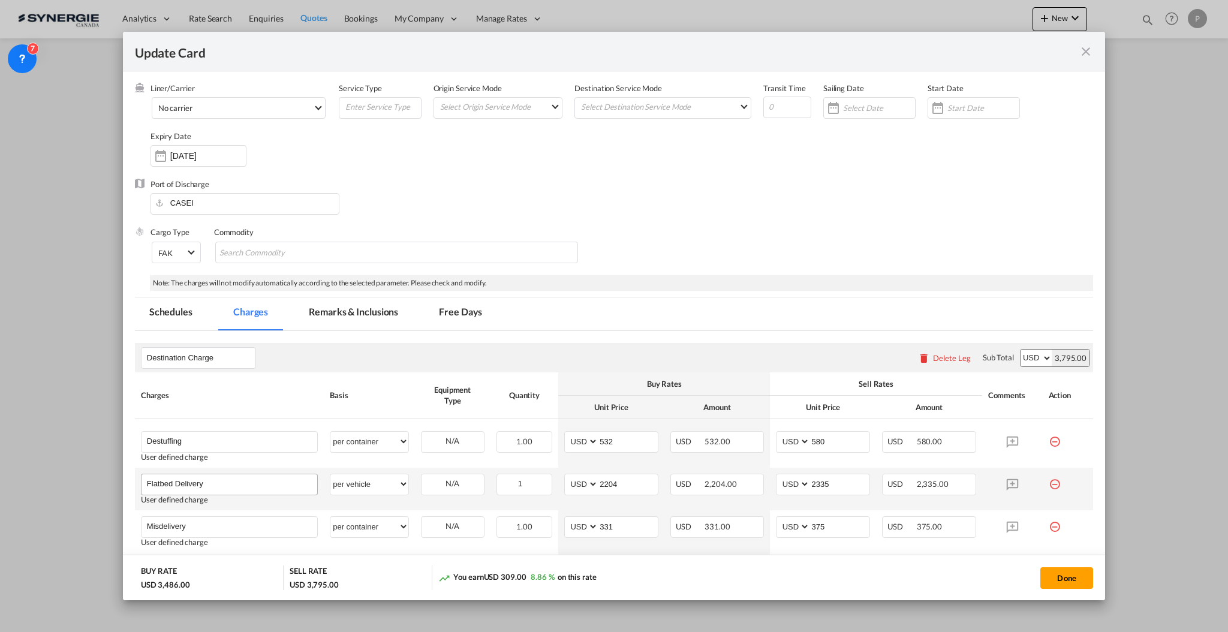
scroll to position [80, 0]
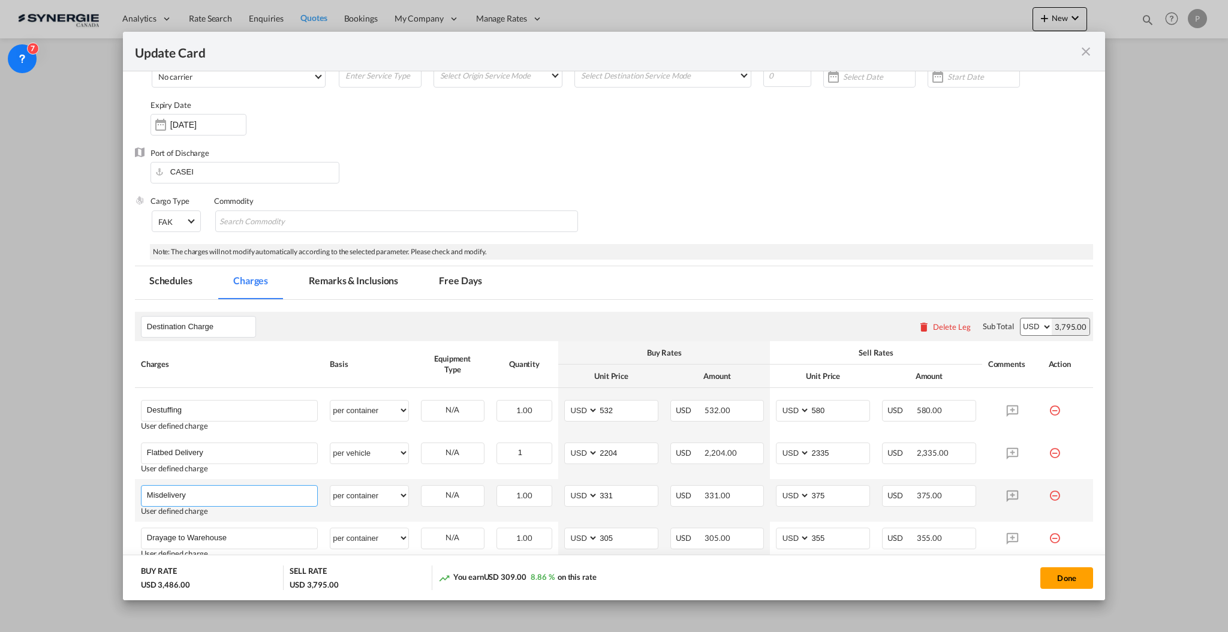
click at [184, 494] on input "Misdelivery" at bounding box center [232, 495] width 170 height 18
type input "d"
type input "Deadrun"
click at [555, 217] on md-chips-wrap "Chips container with autocompletion. Enter the text area, type text to search, …" at bounding box center [396, 221] width 363 height 22
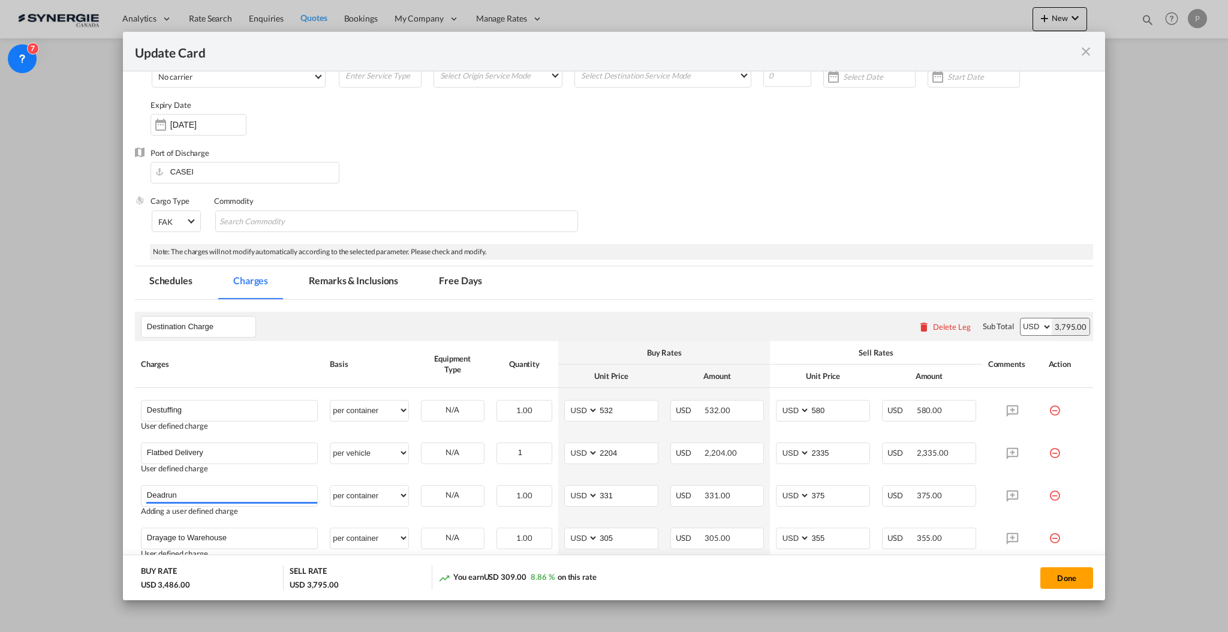
click at [715, 212] on div "Cargo Type FAK FAK GCR GDSM General Cargo Hazardous Cargo Ambient Foodstuff Chi…" at bounding box center [622, 219] width 943 height 48
click at [1078, 577] on button "Done" at bounding box center [1066, 578] width 53 height 22
type input "01 Nov 2025"
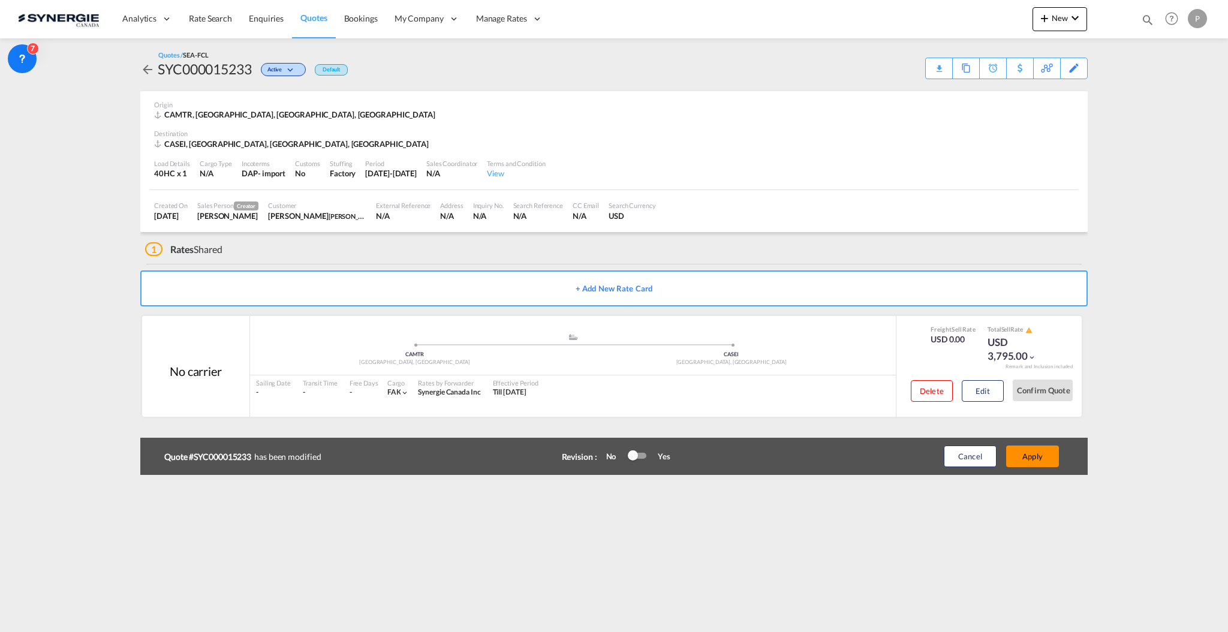
click at [1041, 458] on button "Apply" at bounding box center [1032, 457] width 53 height 22
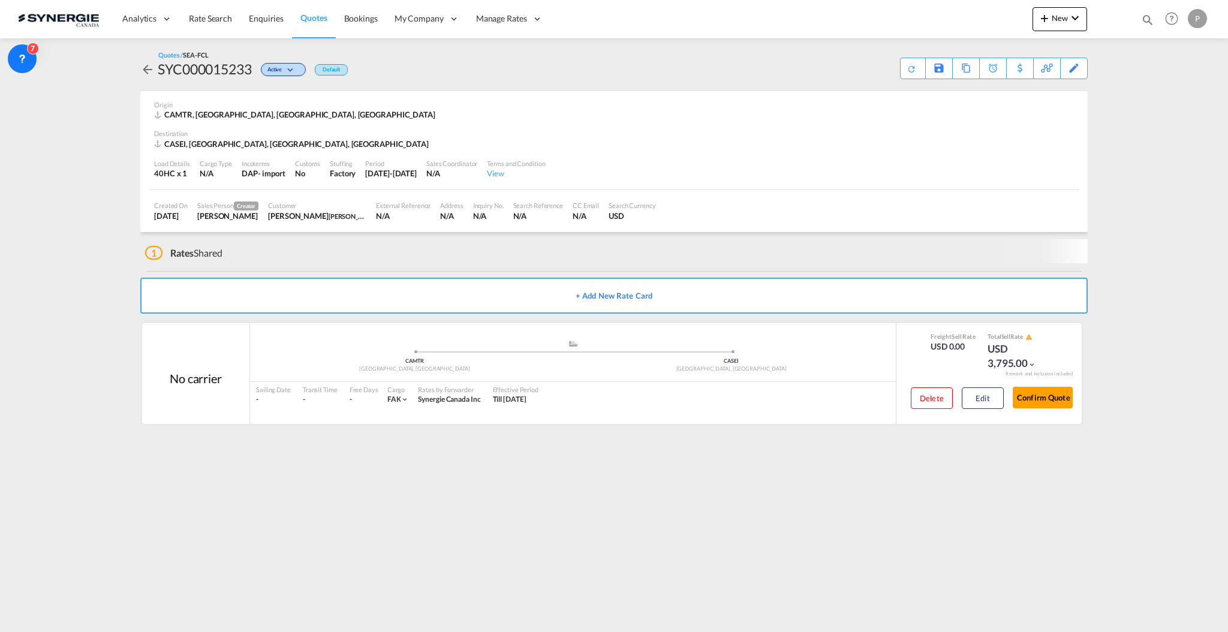
click at [208, 71] on div "SYC000015233" at bounding box center [205, 68] width 94 height 19
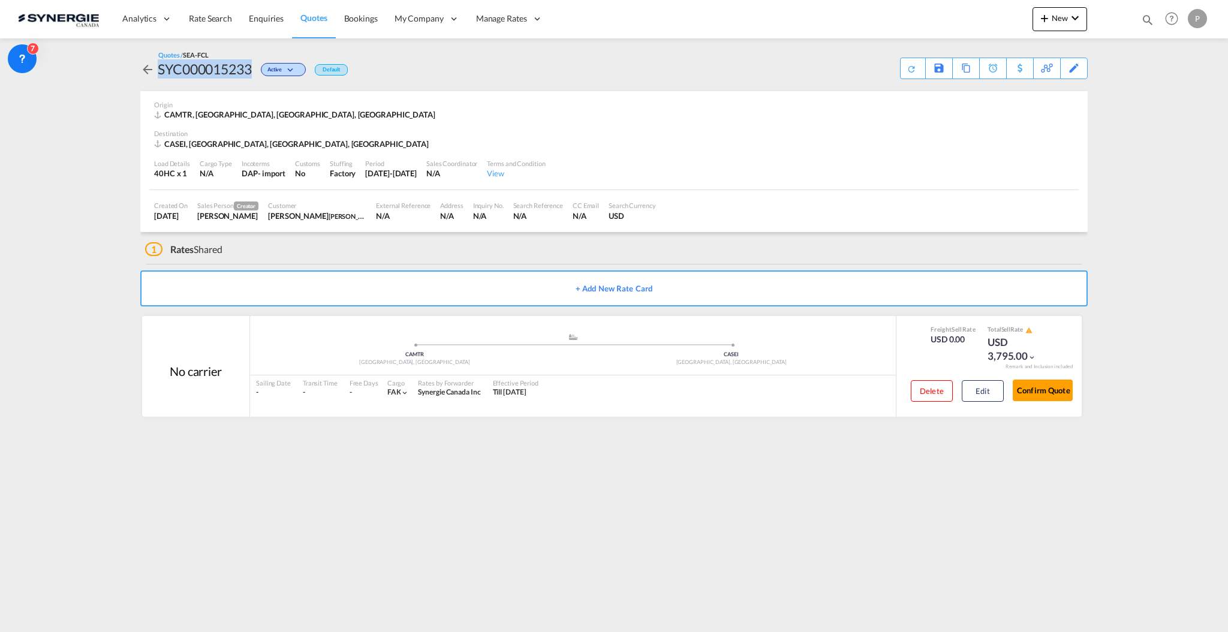
copy div "SYC000015233"
click at [905, 67] on div "Download Quote" at bounding box center [888, 67] width 61 height 19
click at [1043, 396] on button "Confirm Quote" at bounding box center [1043, 391] width 60 height 22
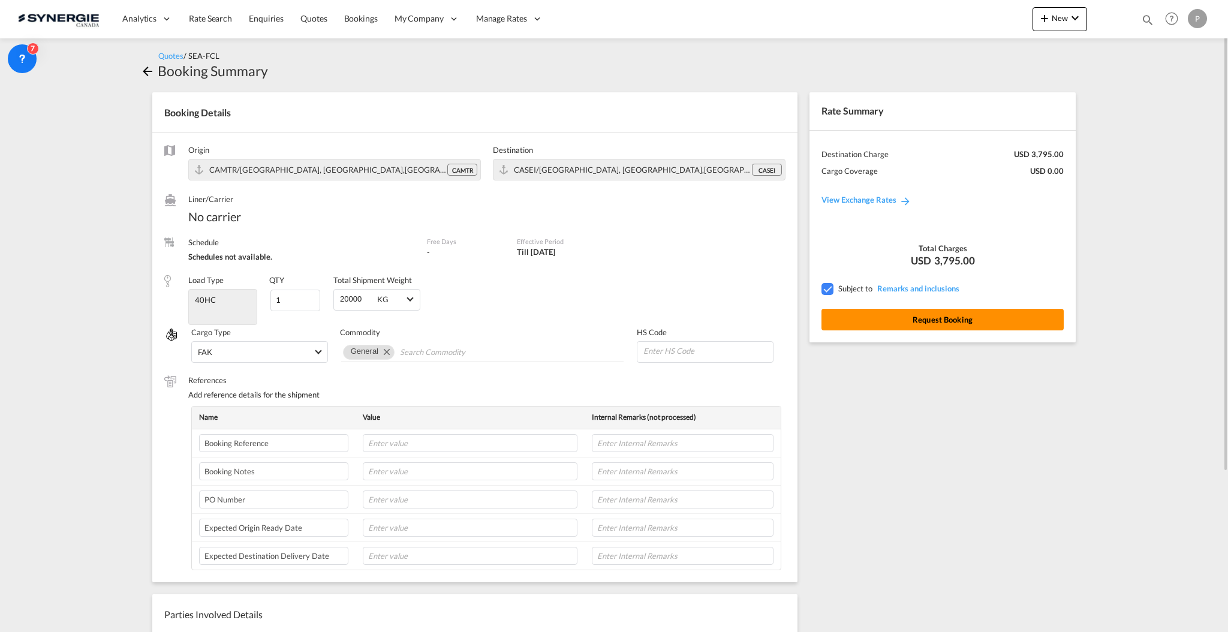
click at [950, 321] on button "Request Booking" at bounding box center [943, 320] width 242 height 22
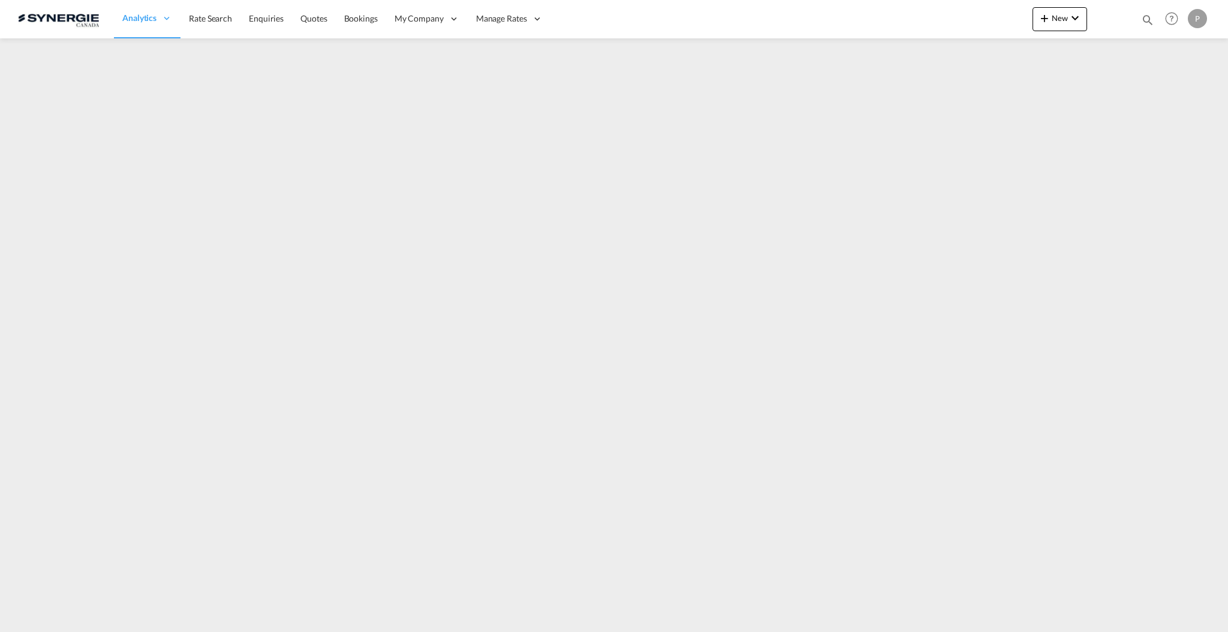
click at [1138, 19] on div "Bookings Quotes Enquiries Help Resources Product Release P My Profile Logout" at bounding box center [1172, 18] width 76 height 37
click at [1144, 19] on md-icon "icon-magnify" at bounding box center [1147, 19] width 13 height 13
click at [944, 13] on select "Bookings Quotes Enquiries" at bounding box center [956, 20] width 57 height 22
select select "Quotes"
click at [928, 9] on select "Bookings Quotes Enquiries" at bounding box center [956, 20] width 57 height 22
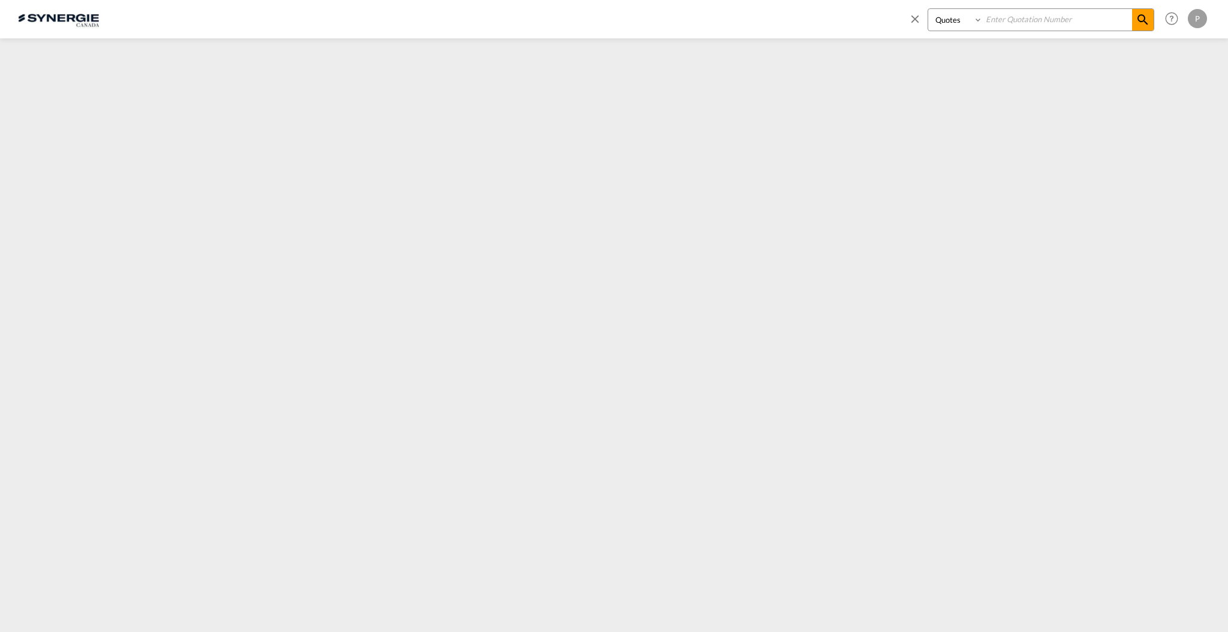
click at [1030, 17] on input at bounding box center [1057, 19] width 149 height 21
paste input "SYC000013851"
type input "SYC000013851"
click at [1137, 20] on md-icon "icon-magnify" at bounding box center [1143, 20] width 14 height 14
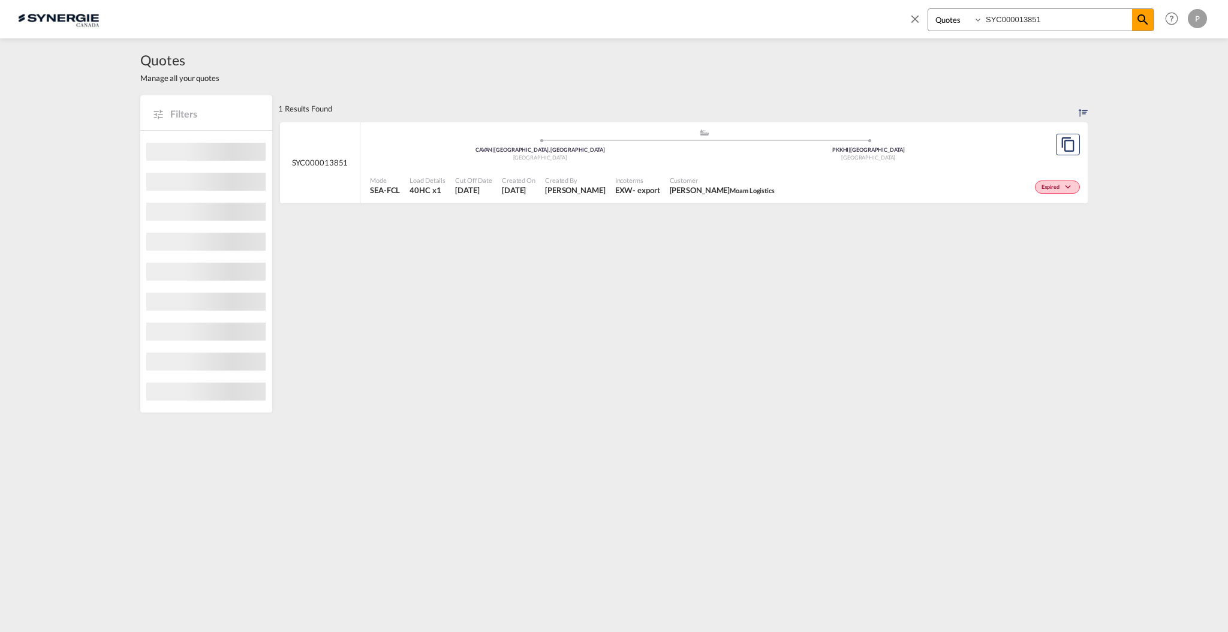
click at [696, 169] on div "Mode SEA-FCL Load Details 40HC x1 Cut Off Date 6 Aug 2025 Created On 6 Aug 2025…" at bounding box center [723, 186] width 727 height 36
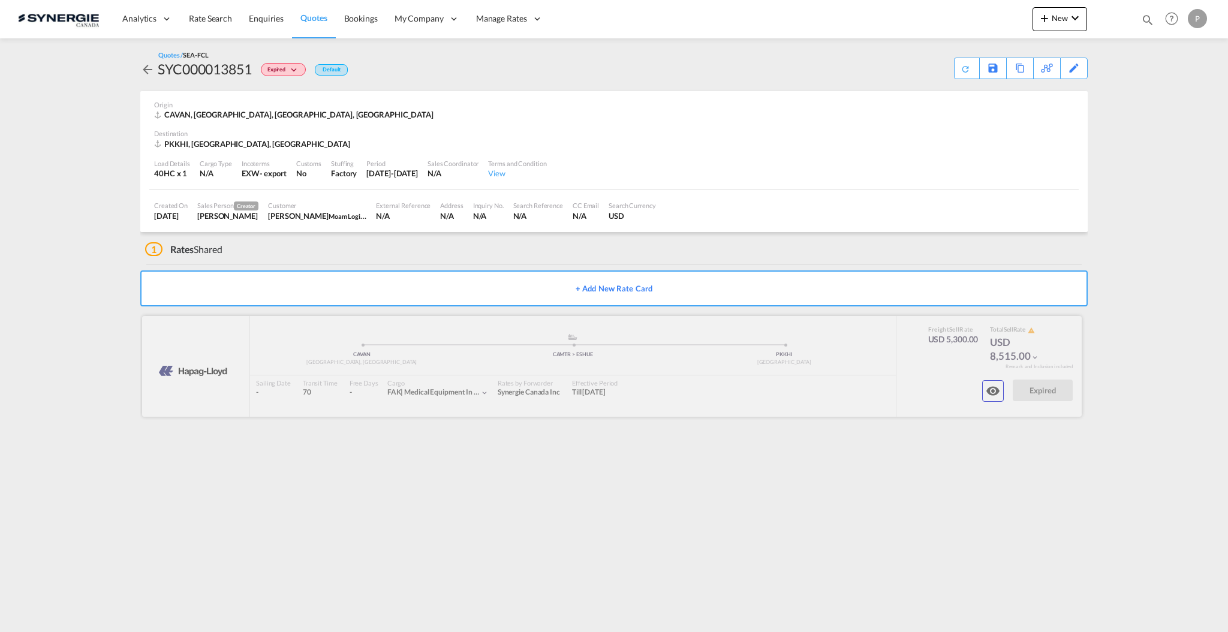
click at [1003, 393] on button "button" at bounding box center [993, 391] width 22 height 22
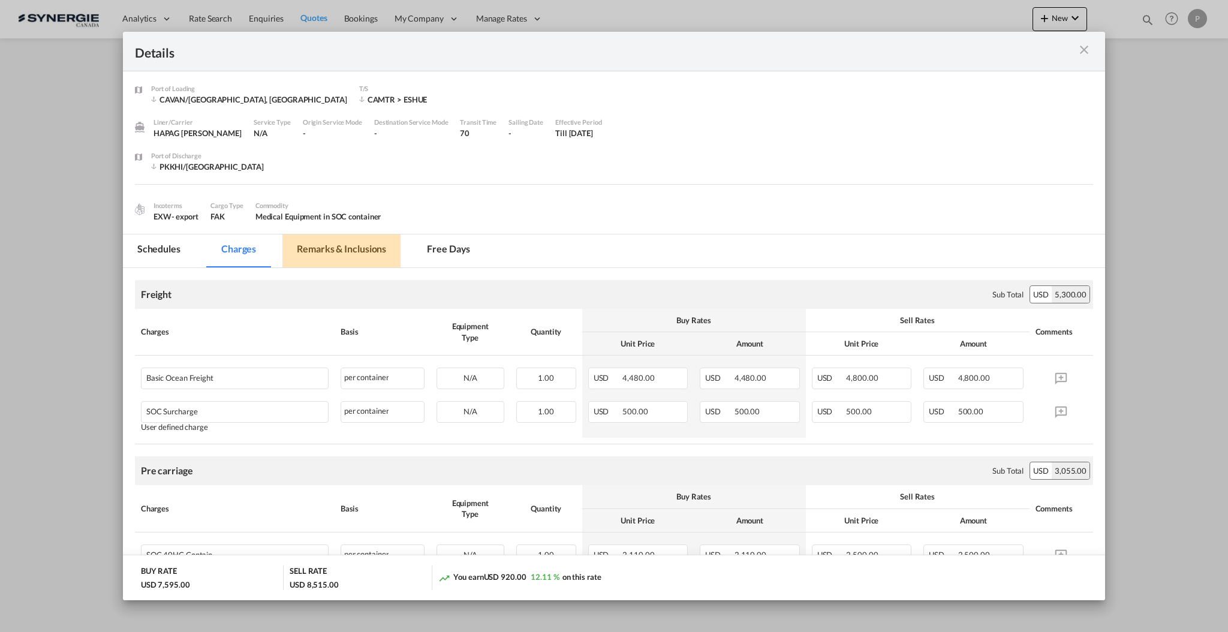
click at [312, 255] on md-tab-item "Remarks & Inclusions" at bounding box center [341, 250] width 118 height 33
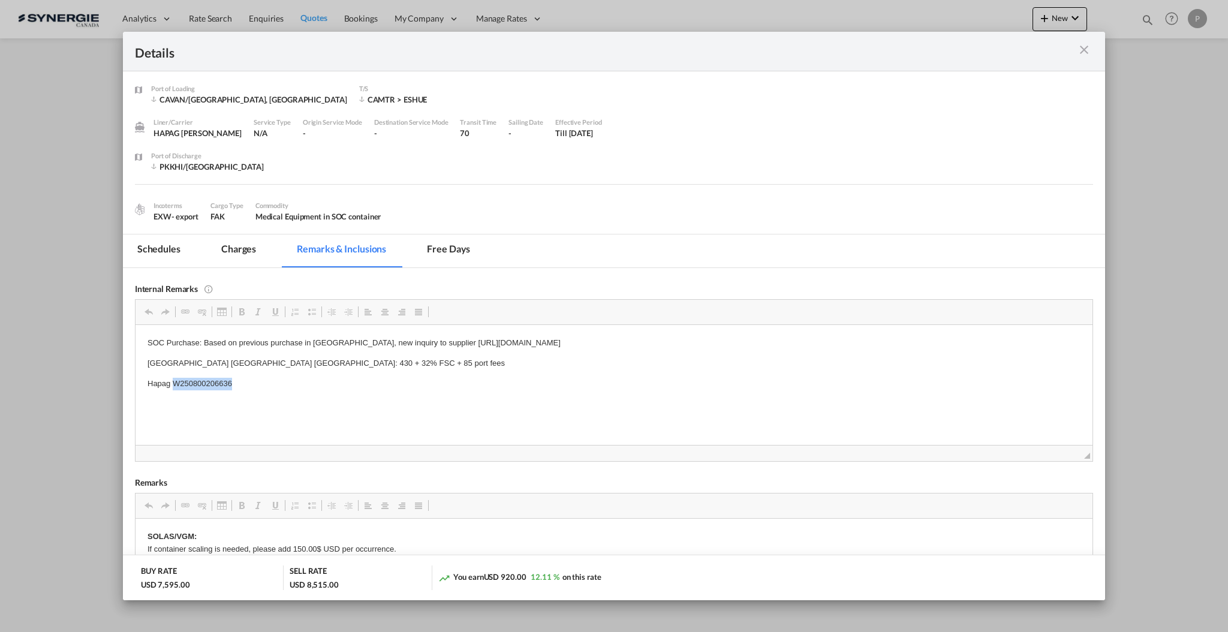
click at [210, 386] on p "Hapag W250800206636" at bounding box center [613, 383] width 933 height 13
copy p "W250800206636"
click at [237, 245] on md-tab-item "Charges" at bounding box center [239, 250] width 64 height 33
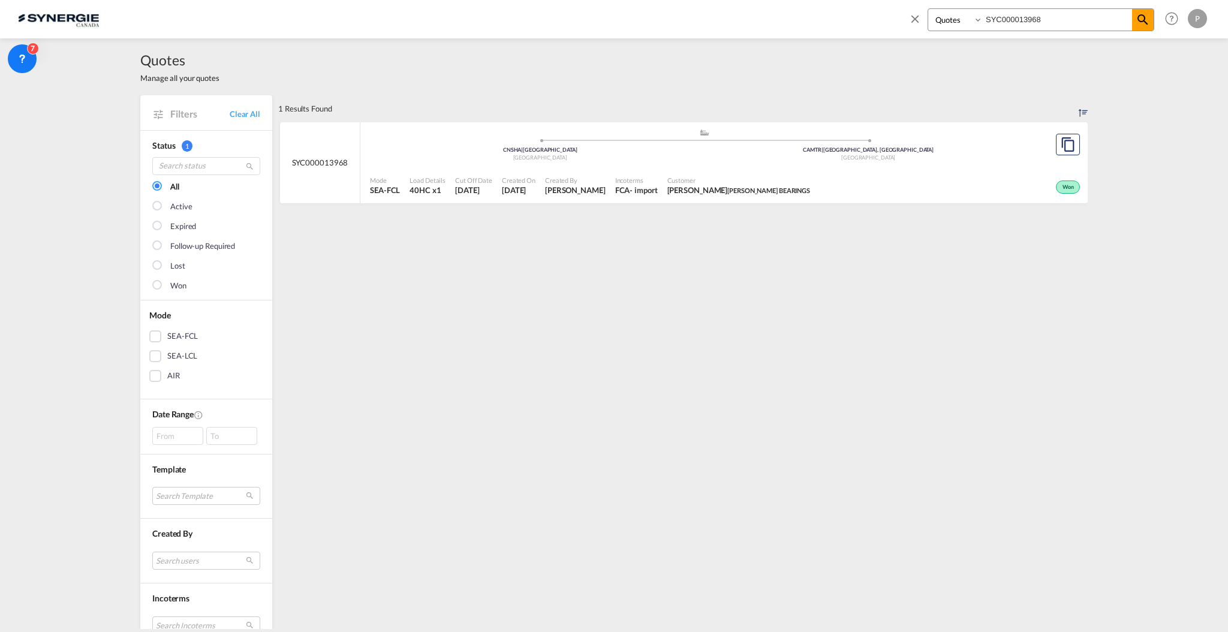
select select "Quotes"
click at [917, 14] on md-icon "icon-close" at bounding box center [914, 18] width 13 height 13
click at [243, 115] on link "Clear All" at bounding box center [245, 114] width 31 height 11
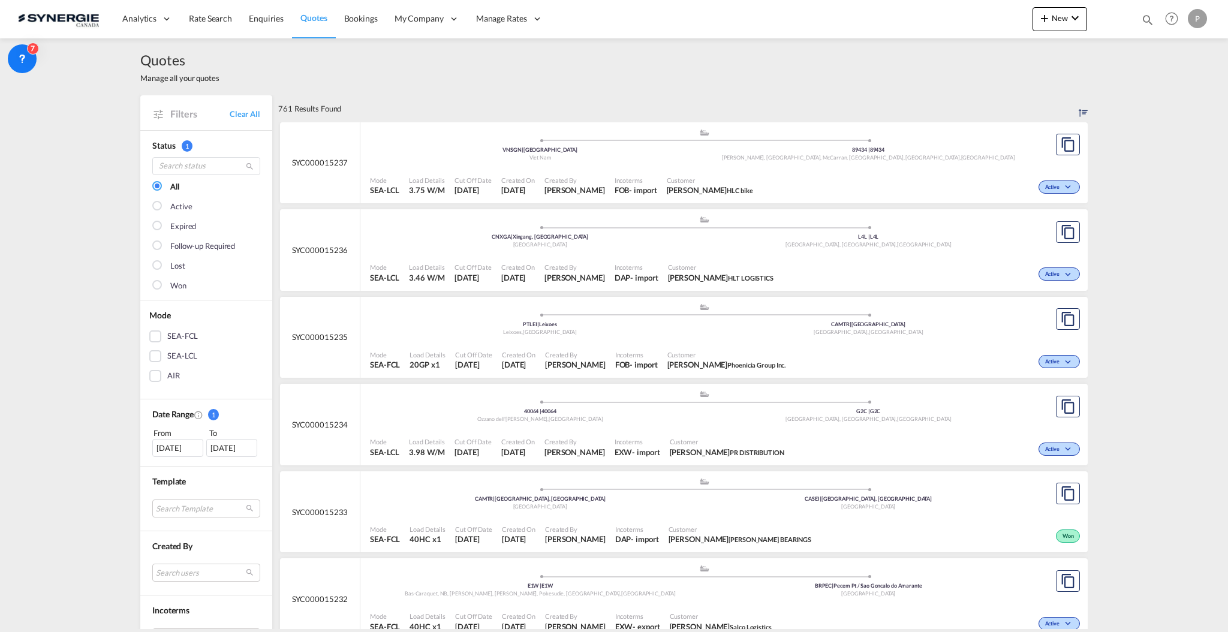
scroll to position [240, 0]
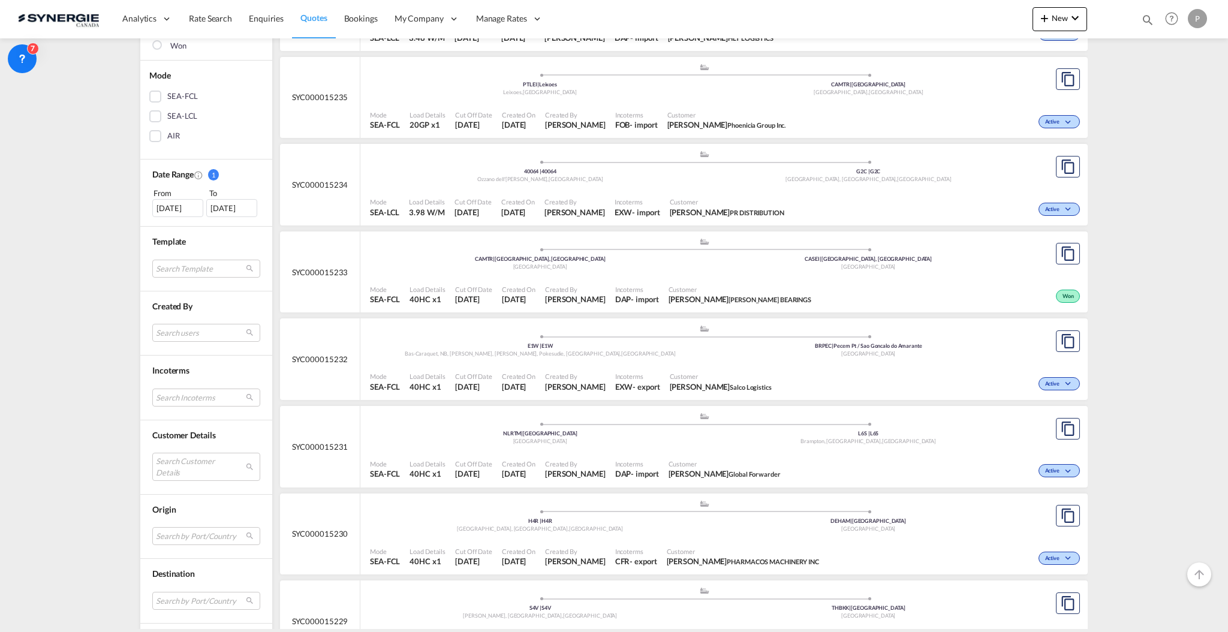
click at [194, 468] on md-select "Search Customer Details user name user [PERSON_NAME] [PERSON_NAME][EMAIL_ADDRES…" at bounding box center [206, 467] width 108 height 28
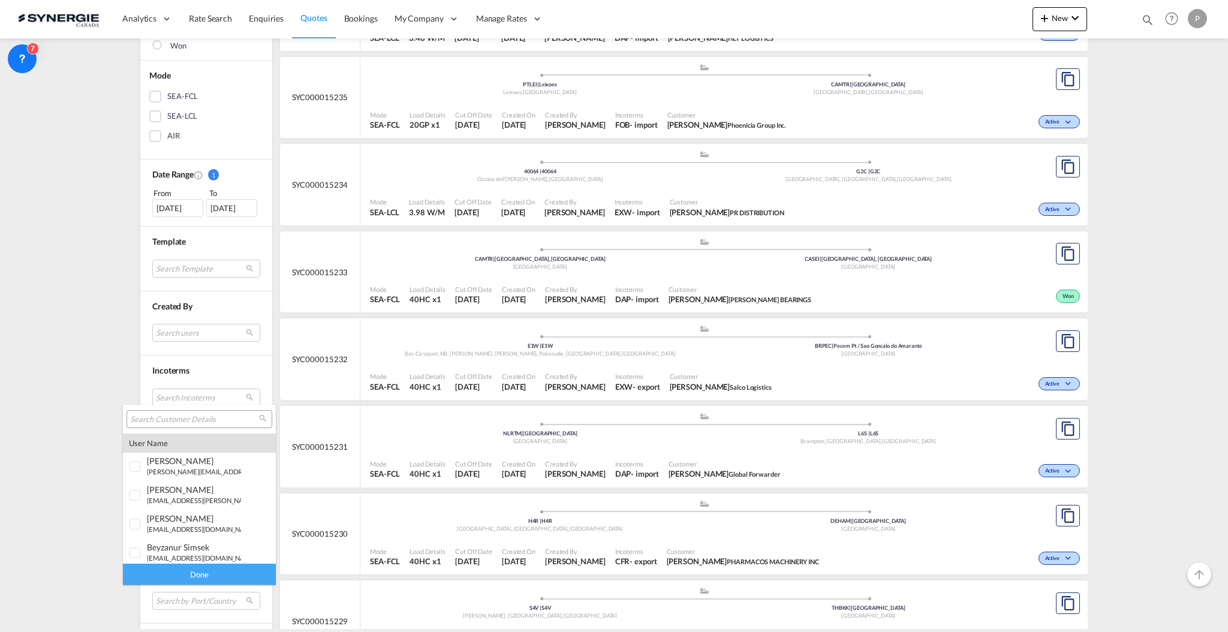
click at [186, 418] on input "search" at bounding box center [194, 419] width 129 height 11
type input "candock"
click at [196, 544] on div "candock" at bounding box center [194, 548] width 94 height 10
click at [195, 571] on div "Done" at bounding box center [199, 574] width 153 height 21
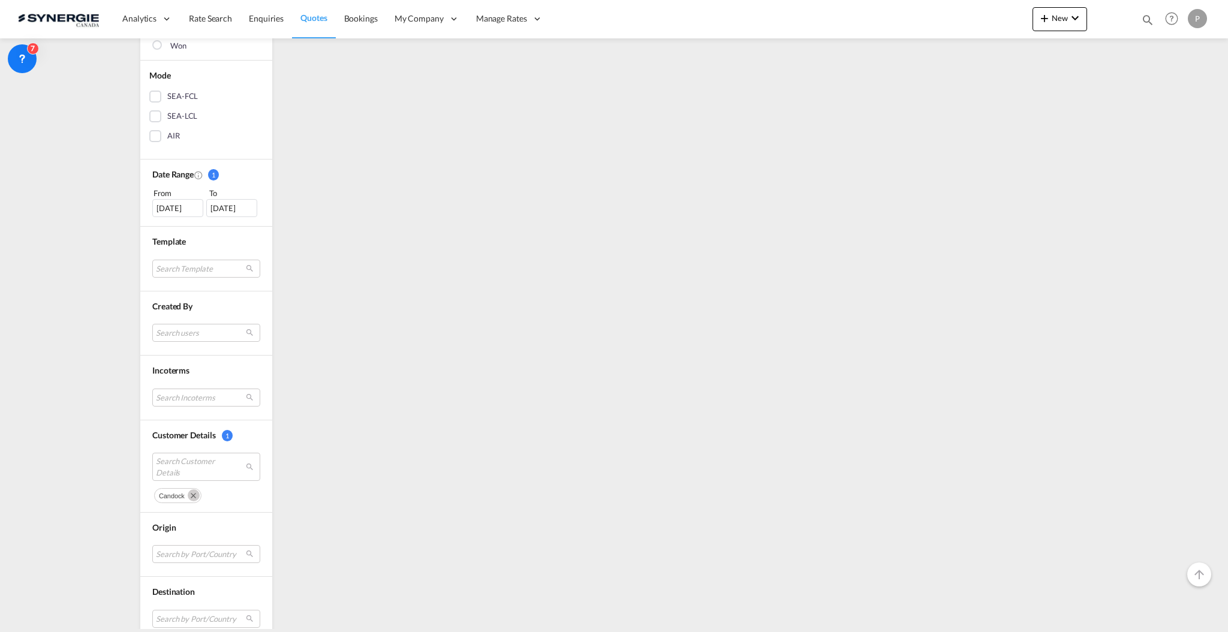
scroll to position [0, 0]
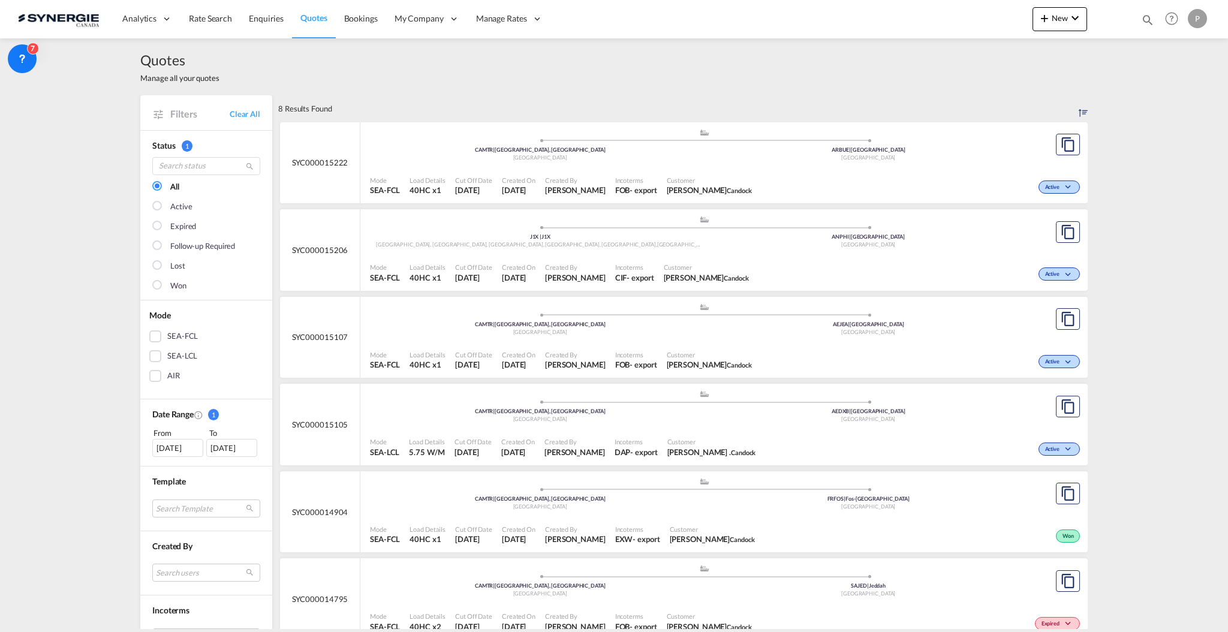
click at [804, 252] on div ".a{fill:#aaa8ad;} .a{fill:#aaa8ad;} J1X | J1X Canton Stanstead, QC, Magog, Orfo…" at bounding box center [704, 234] width 669 height 39
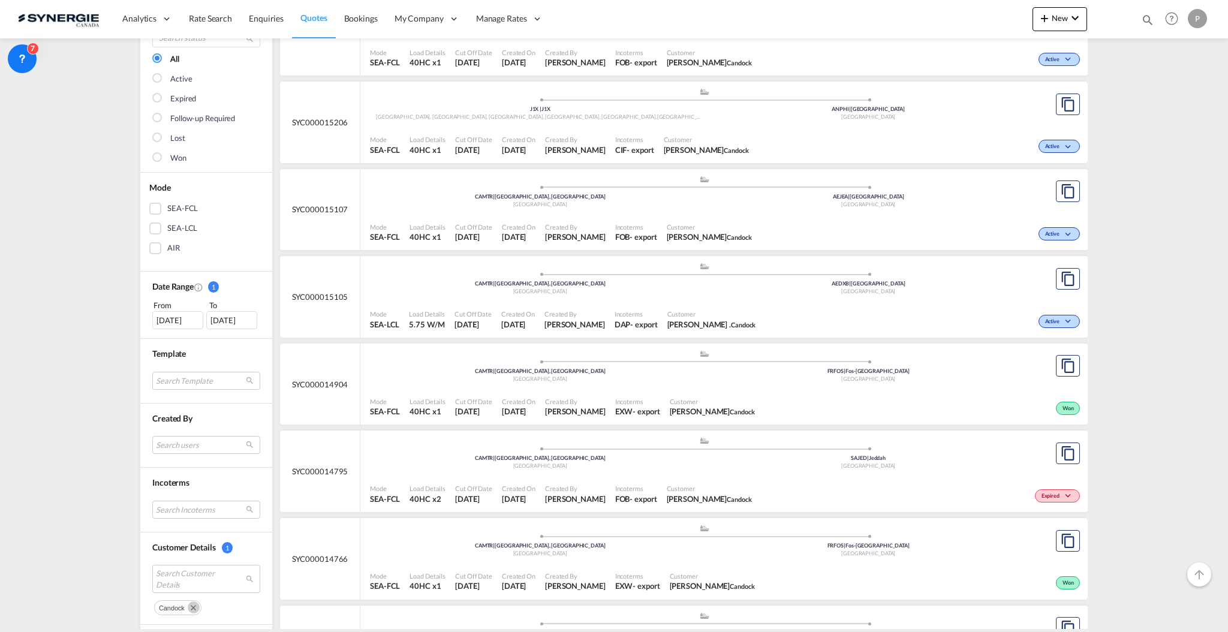
scroll to position [80, 0]
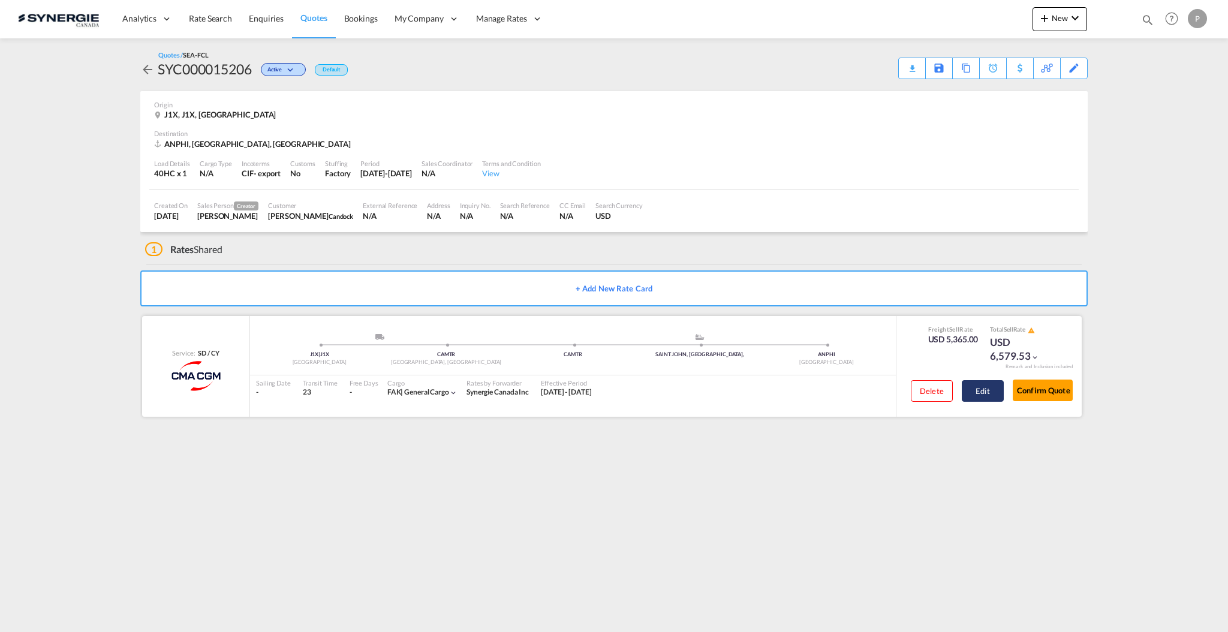
click at [982, 400] on button "Edit" at bounding box center [983, 391] width 42 height 22
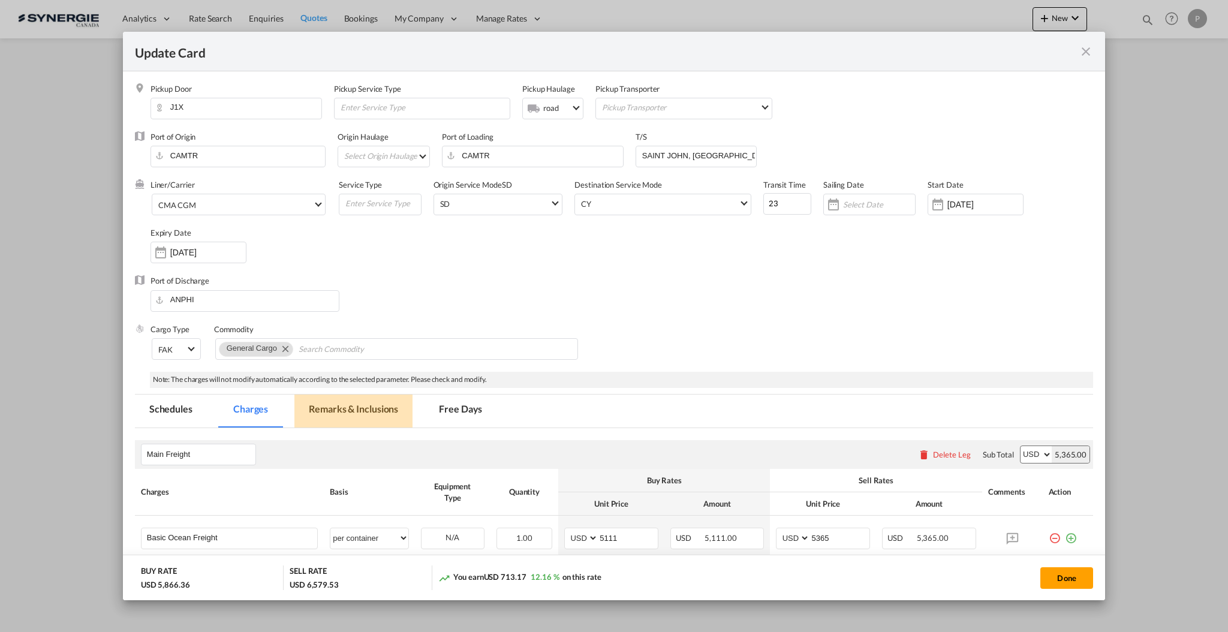
click at [360, 404] on md-tab-item "Remarks & Inclusions" at bounding box center [353, 411] width 118 height 33
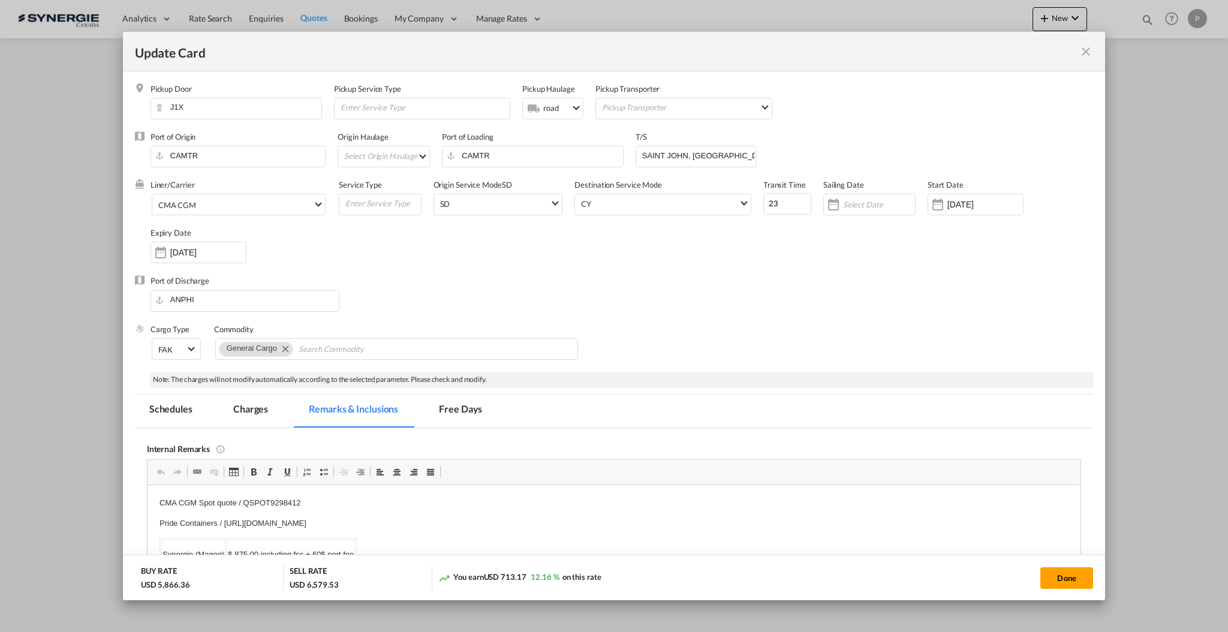
scroll to position [80, 0]
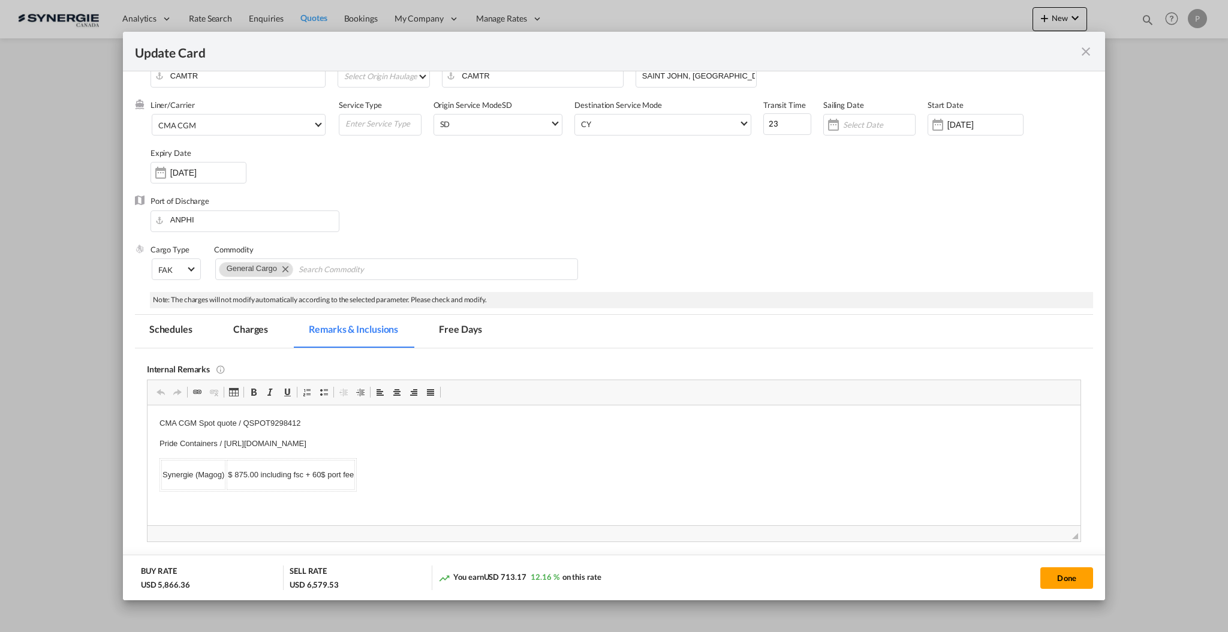
click at [1087, 47] on md-icon "icon-close fg-AAA8AD m-0 pointer" at bounding box center [1086, 51] width 14 height 14
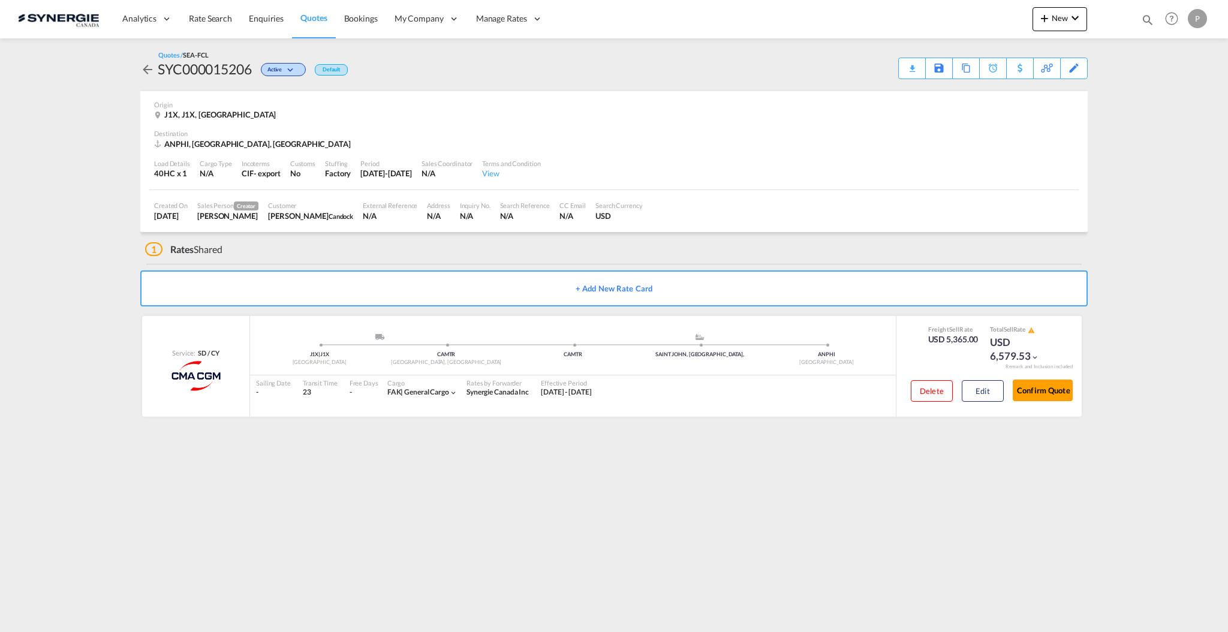
click at [209, 74] on div "SYC000015206" at bounding box center [205, 68] width 94 height 19
copy div "SYC000015206"
click at [222, 140] on div "ANPHI, [GEOGRAPHIC_DATA], [GEOGRAPHIC_DATA]" at bounding box center [254, 144] width 200 height 11
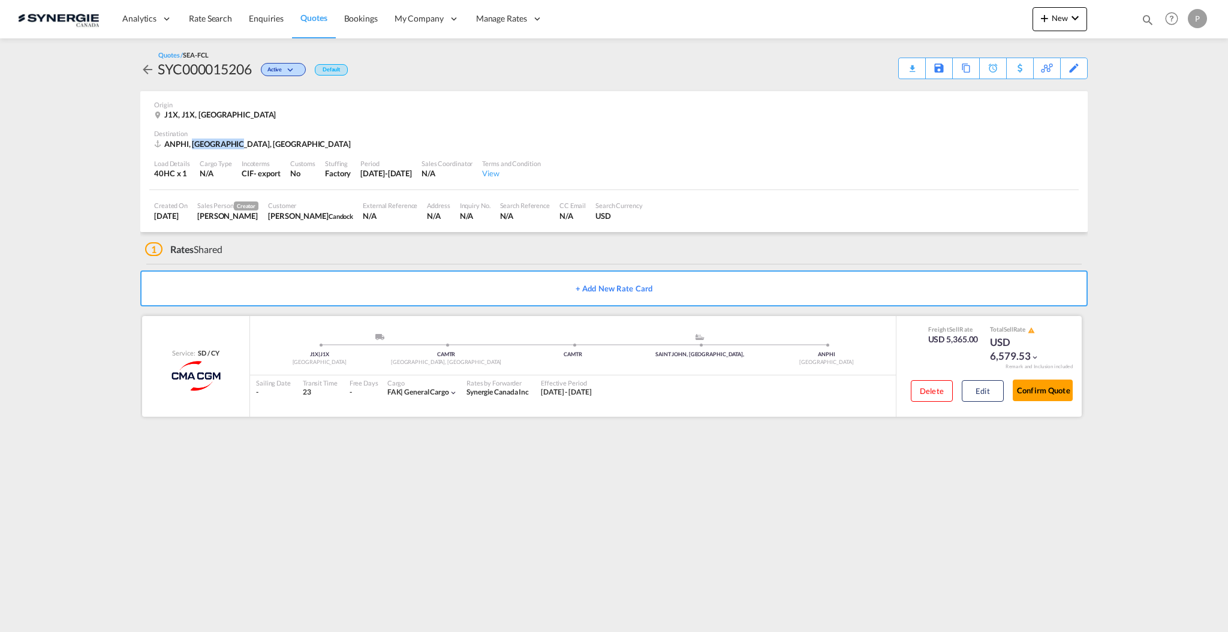
copy div "[GEOGRAPHIC_DATA]"
